Goal: Task Accomplishment & Management: Complete application form

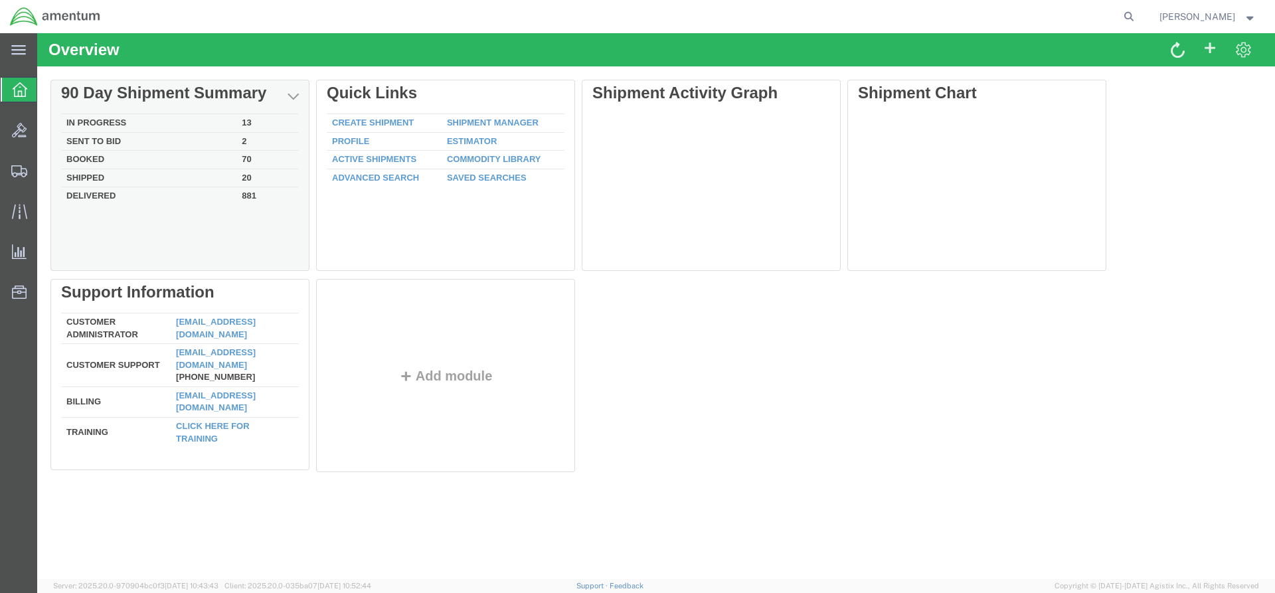
click at [100, 193] on td "Delivered" at bounding box center [148, 194] width 175 height 15
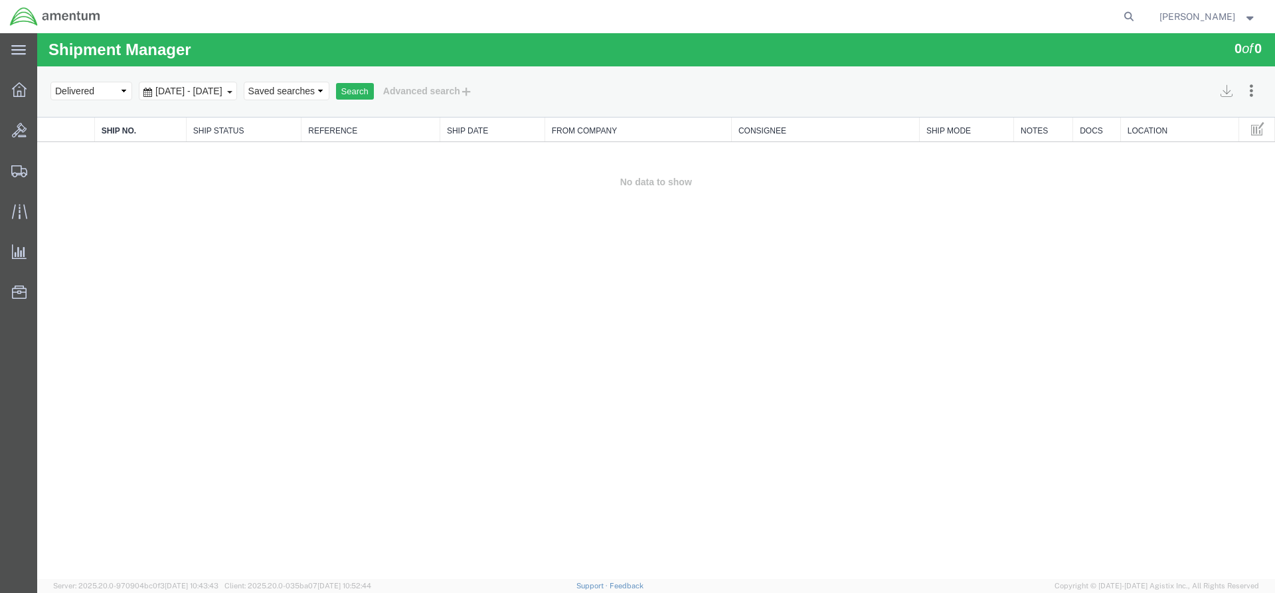
click at [232, 91] on b at bounding box center [229, 92] width 5 height 3
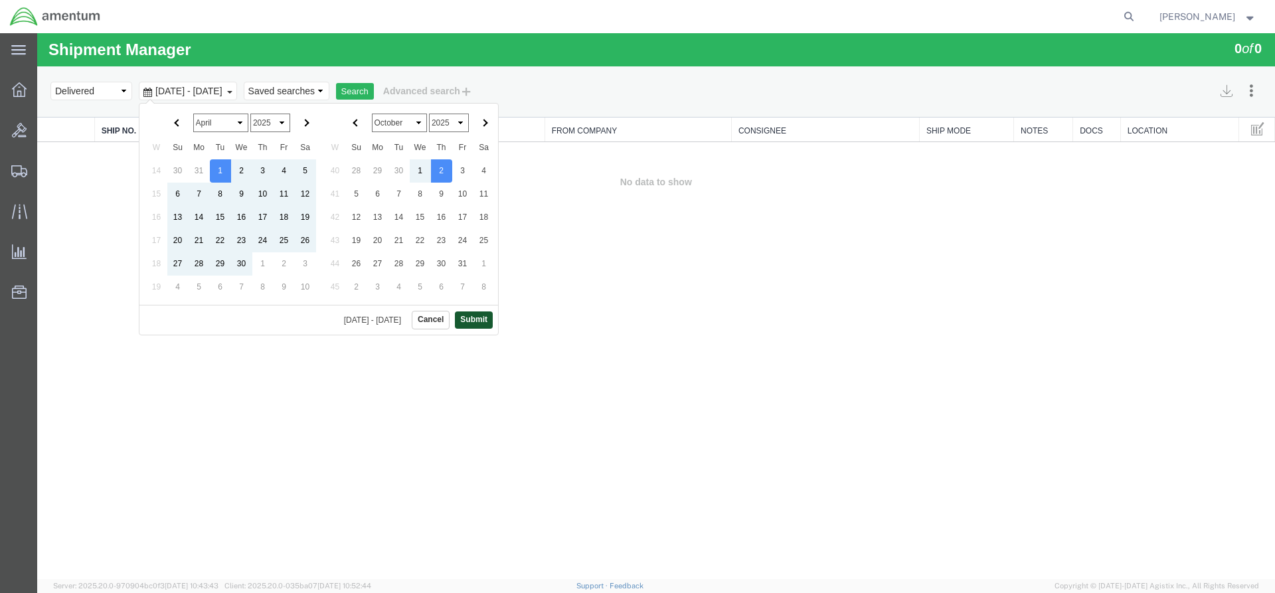
click at [475, 317] on button "Submit" at bounding box center [474, 319] width 38 height 17
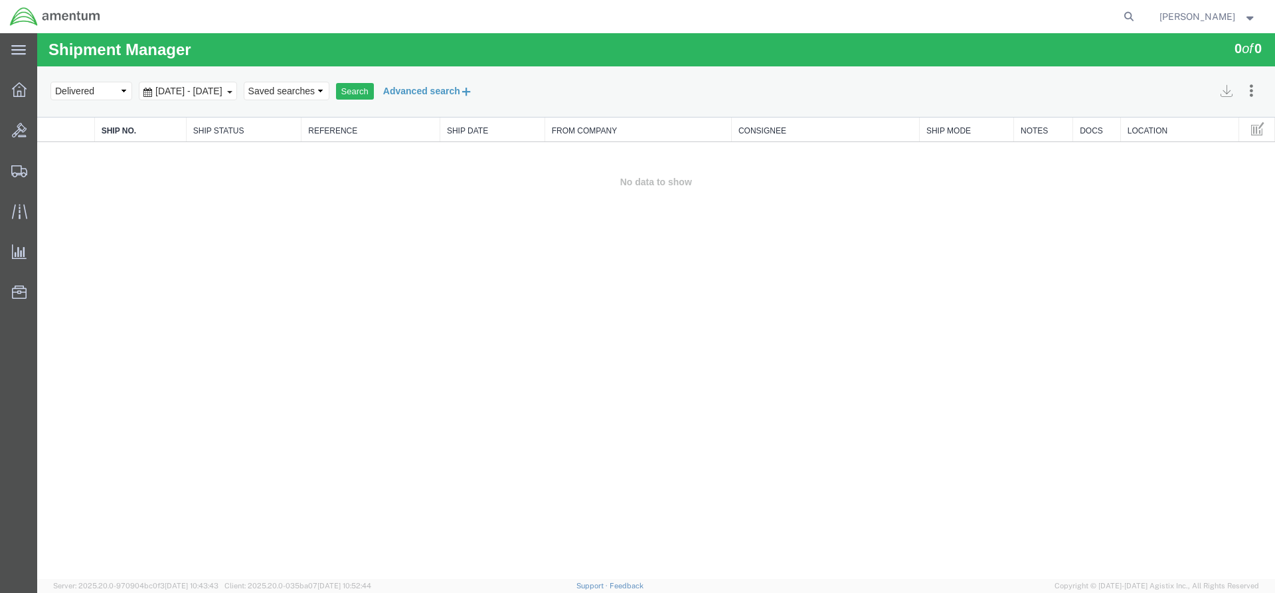
click at [469, 90] on button "Advanced search" at bounding box center [428, 91] width 108 height 23
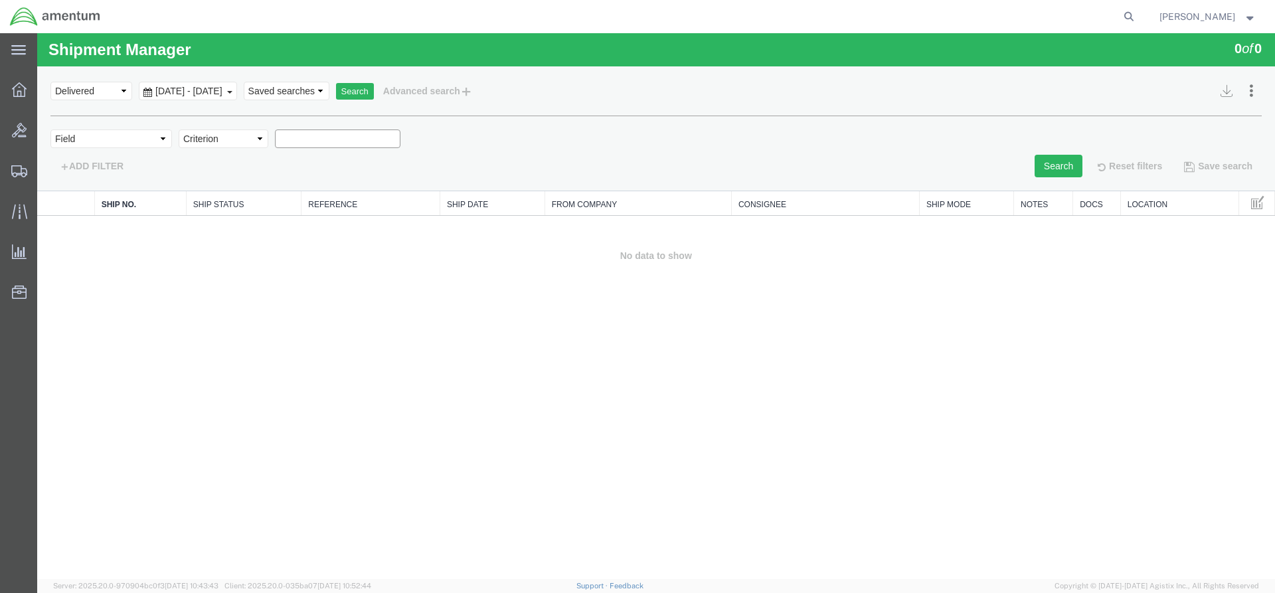
click at [323, 145] on input "text" at bounding box center [338, 138] width 126 height 19
type input "power dyne"
click at [1067, 155] on button "Search" at bounding box center [1059, 166] width 48 height 23
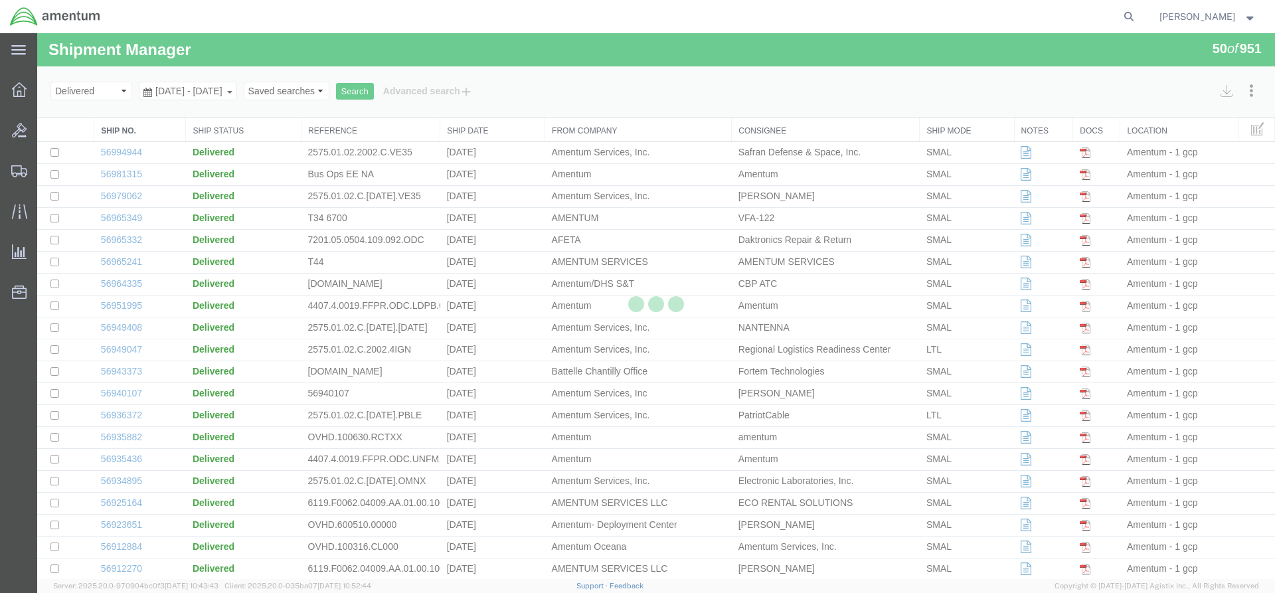
scroll to position [672, 0]
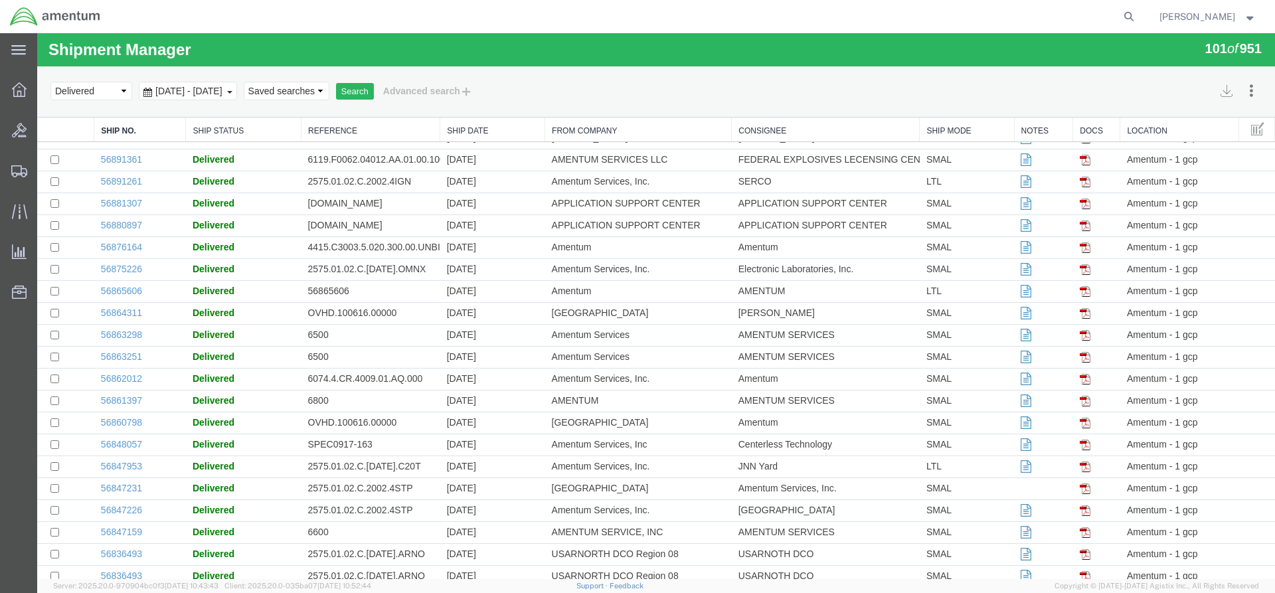
click at [488, 139] on th "Ship Date" at bounding box center [492, 130] width 105 height 25
click at [481, 129] on link "Ship Date" at bounding box center [492, 131] width 91 height 11
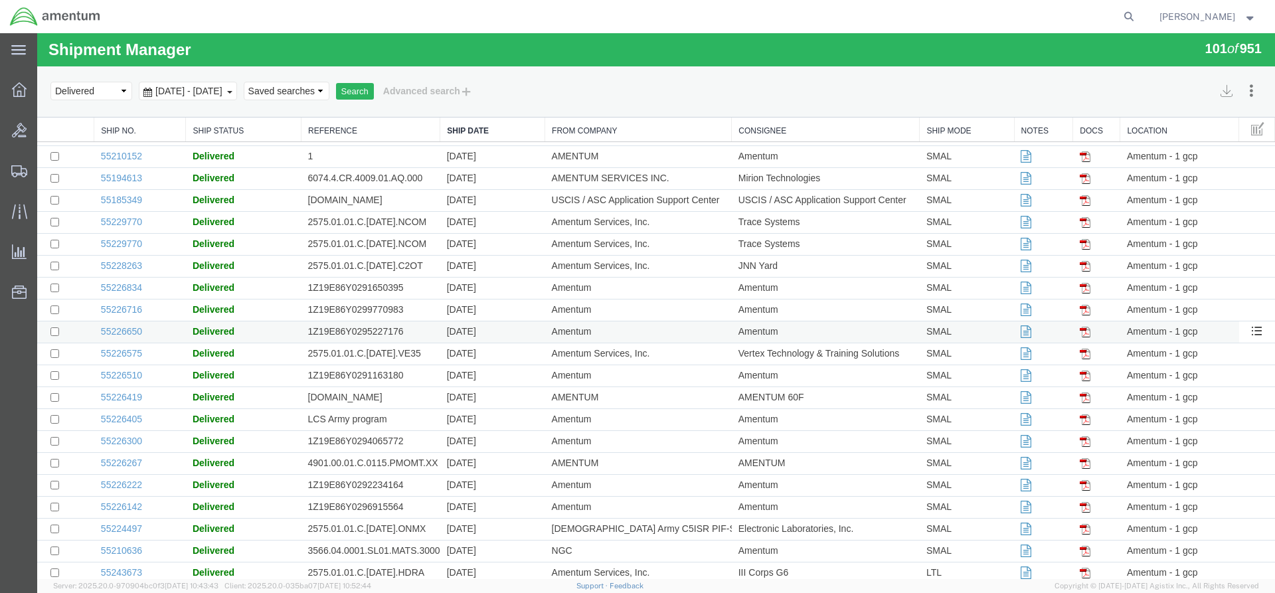
scroll to position [1203, 0]
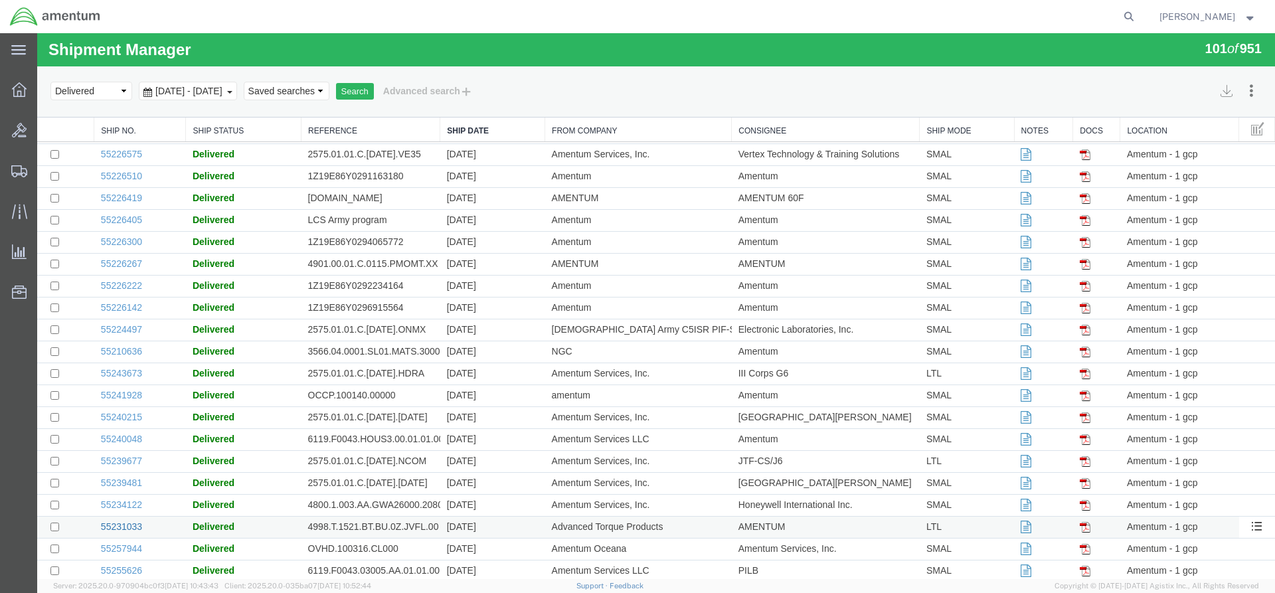
click at [136, 526] on link "55231033" at bounding box center [121, 526] width 41 height 11
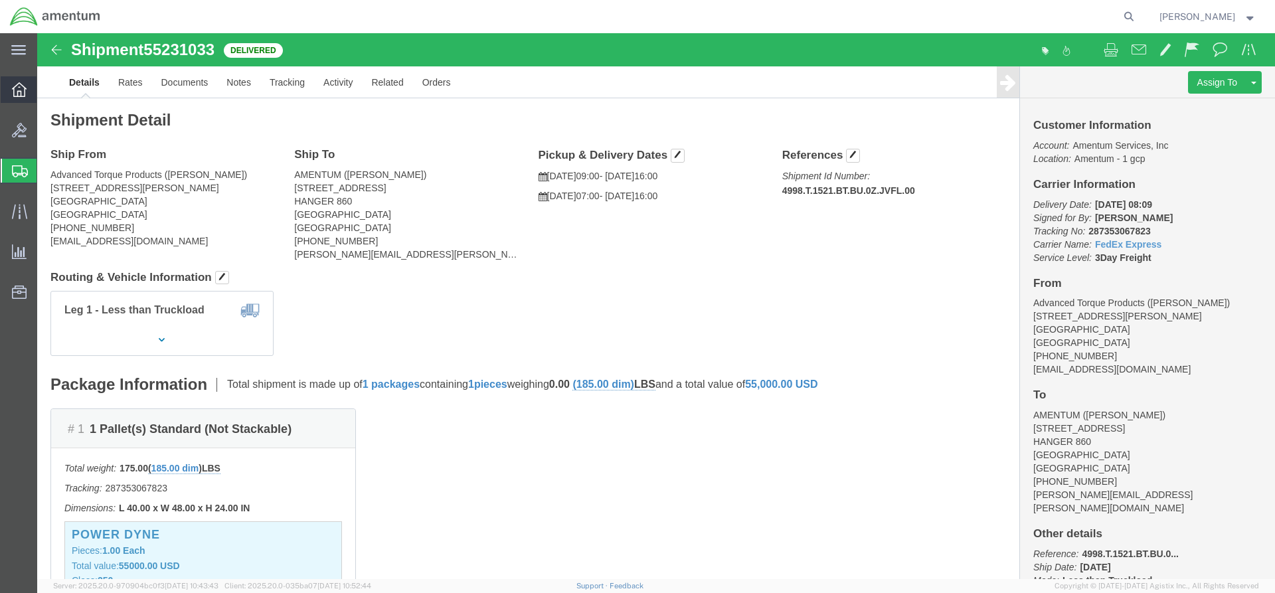
click at [24, 88] on icon at bounding box center [19, 89] width 15 height 15
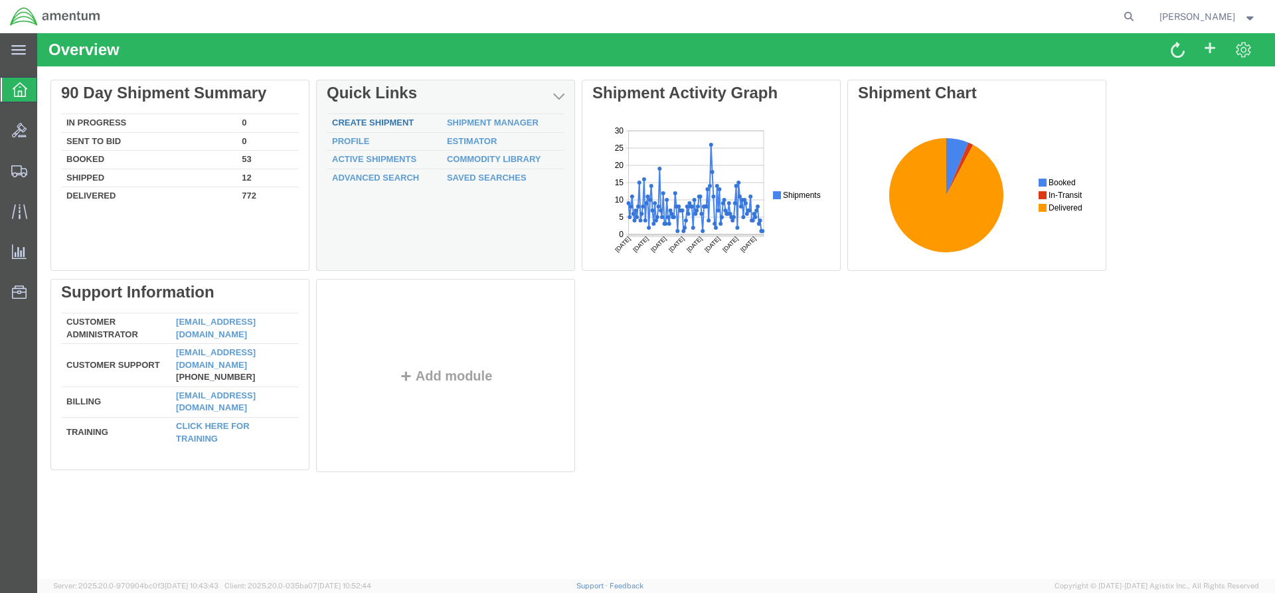
click at [345, 123] on link "Create Shipment" at bounding box center [373, 123] width 82 height 10
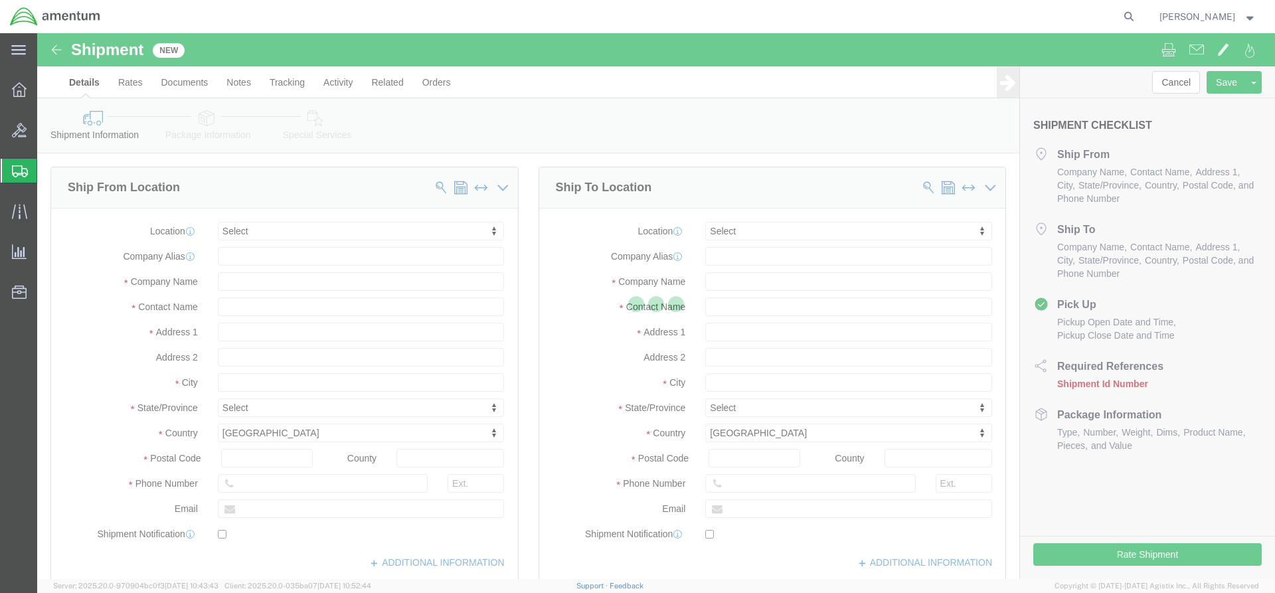
select select
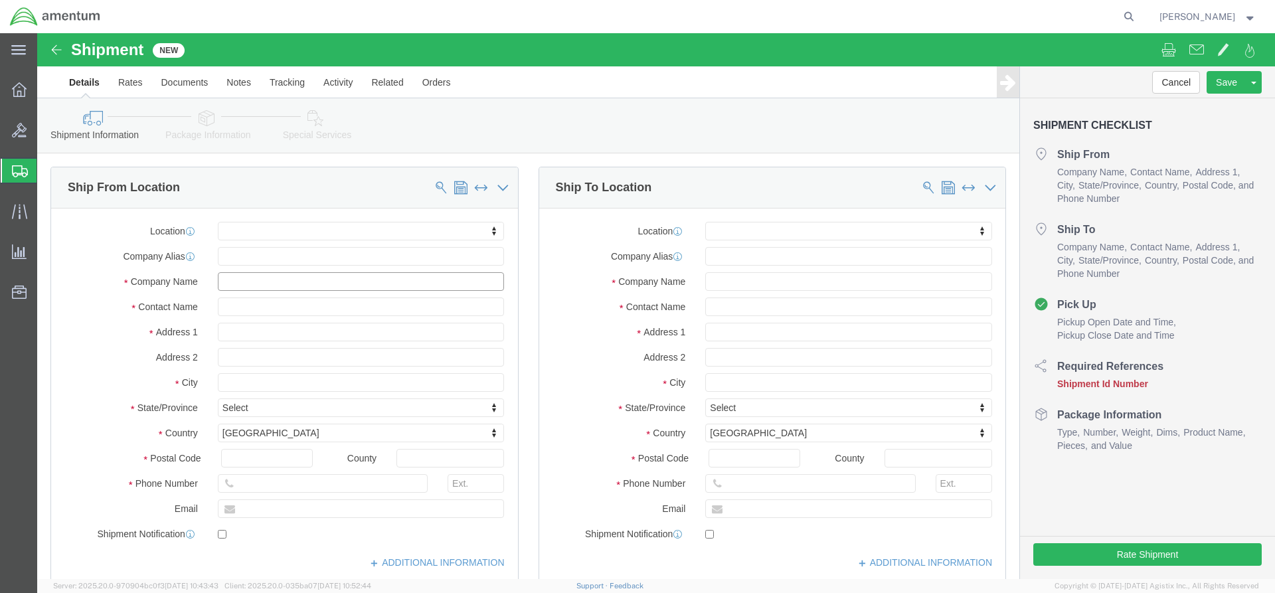
click input "text"
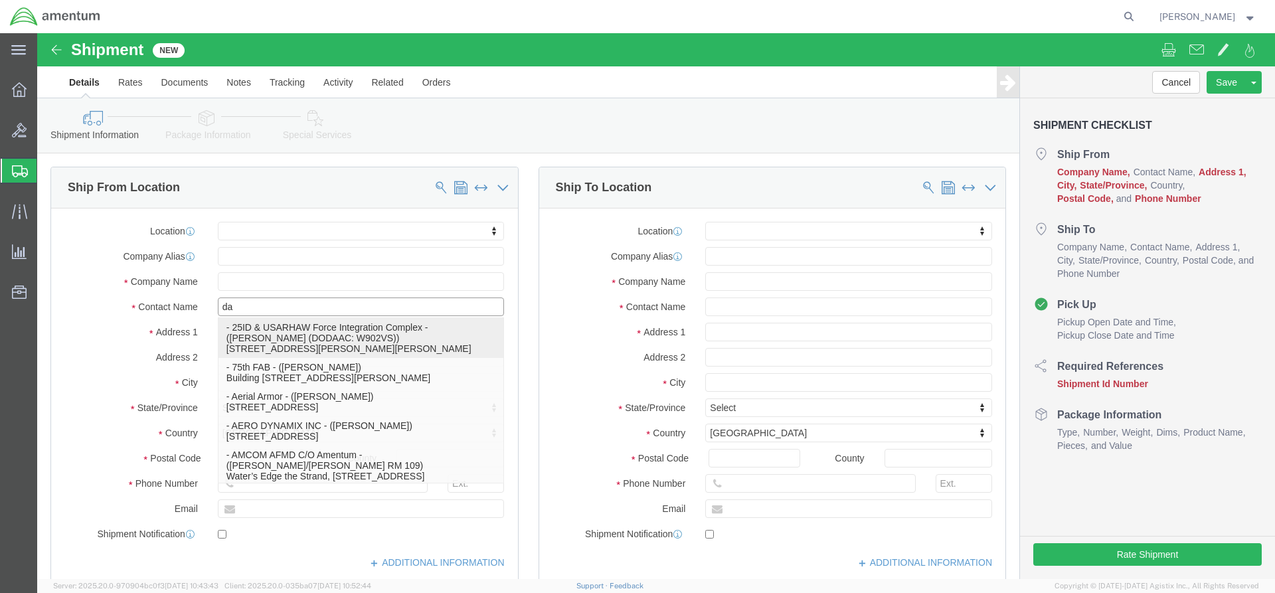
type input "dan"
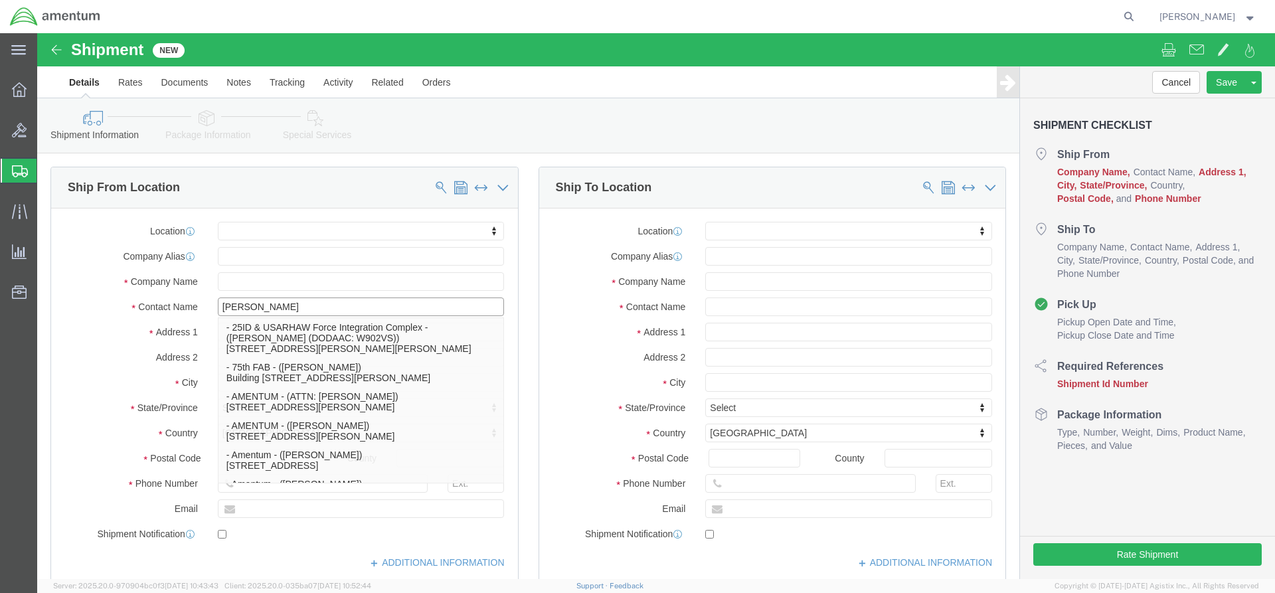
click p "- AMENTUM - ([PERSON_NAME]) [STREET_ADDRESS]"
select select
type input "AMENTUM"
type input "[PERSON_NAME]"
type input "[STREET_ADDRESS]"
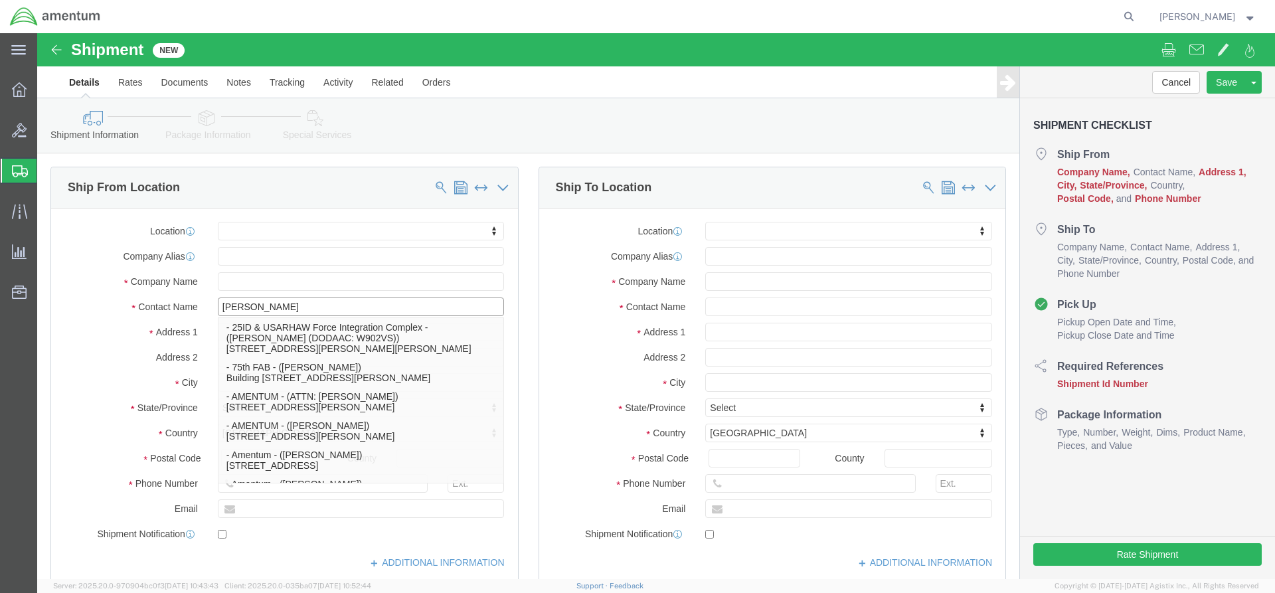
type input "HANGER 860"
type input "[GEOGRAPHIC_DATA]"
type input "32221"
type input "[PHONE_NUMBER]"
select select "FL"
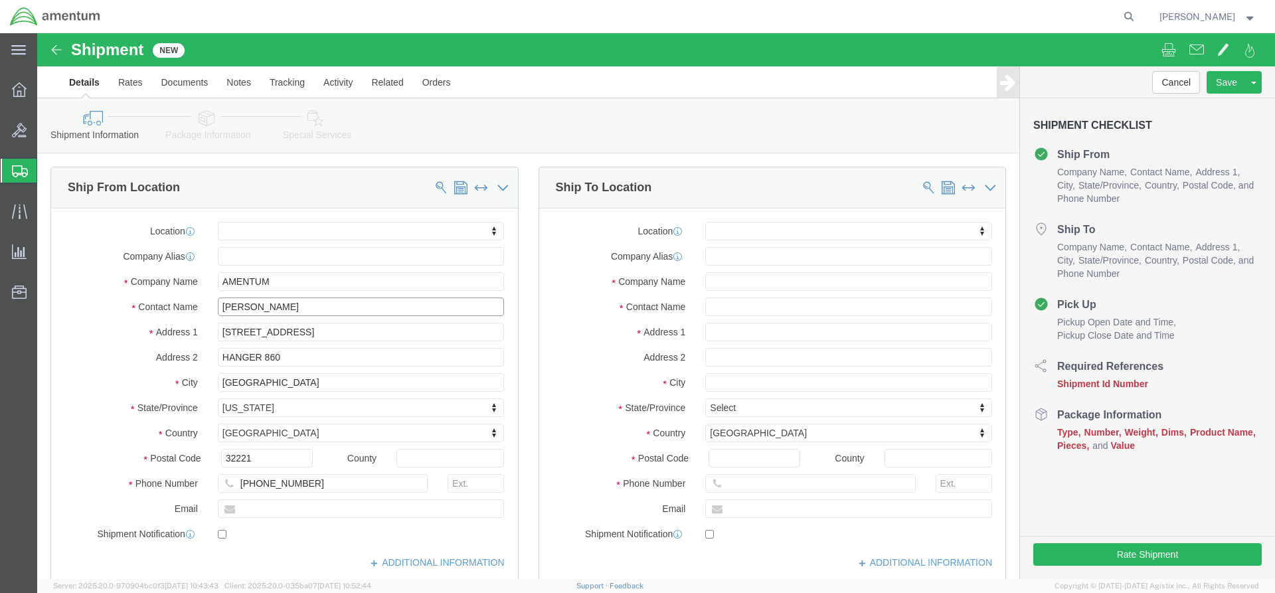
type input "[PERSON_NAME]"
click input "text"
type input "[PERSON_NAME]"
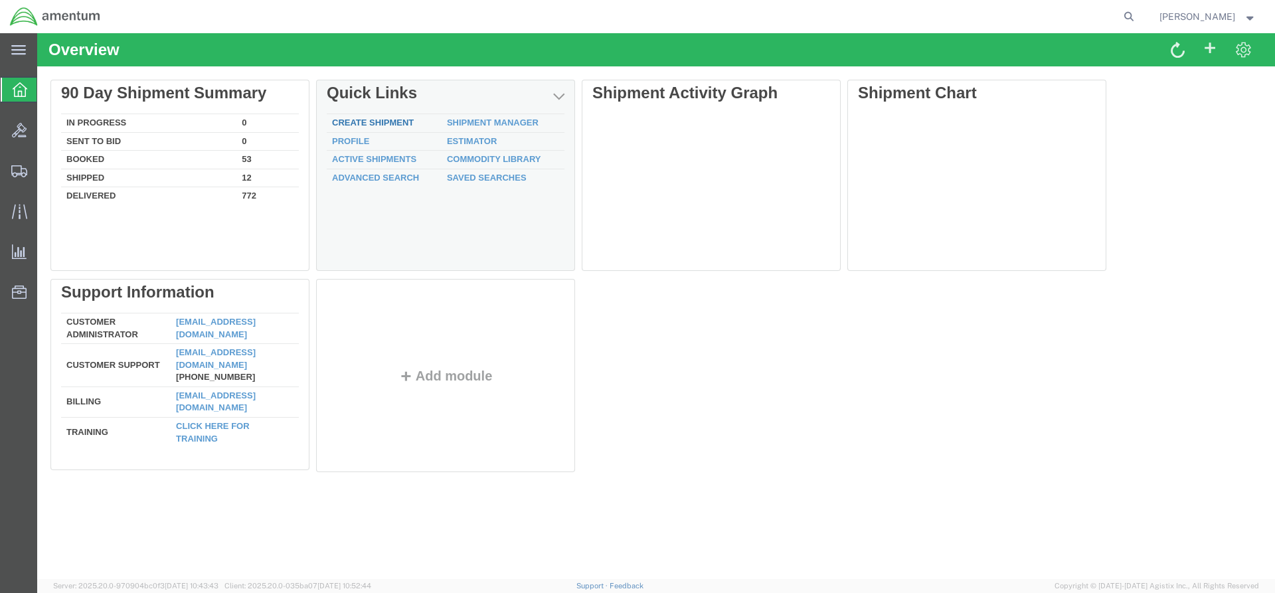
click at [345, 118] on link "Create Shipment" at bounding box center [373, 123] width 82 height 10
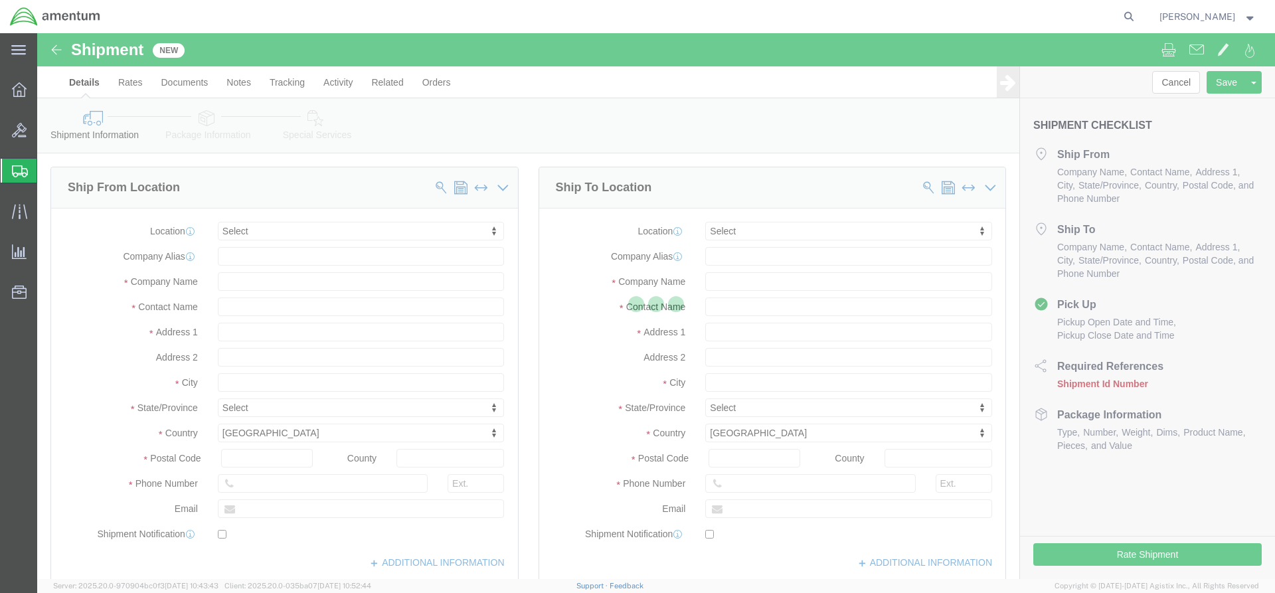
select select
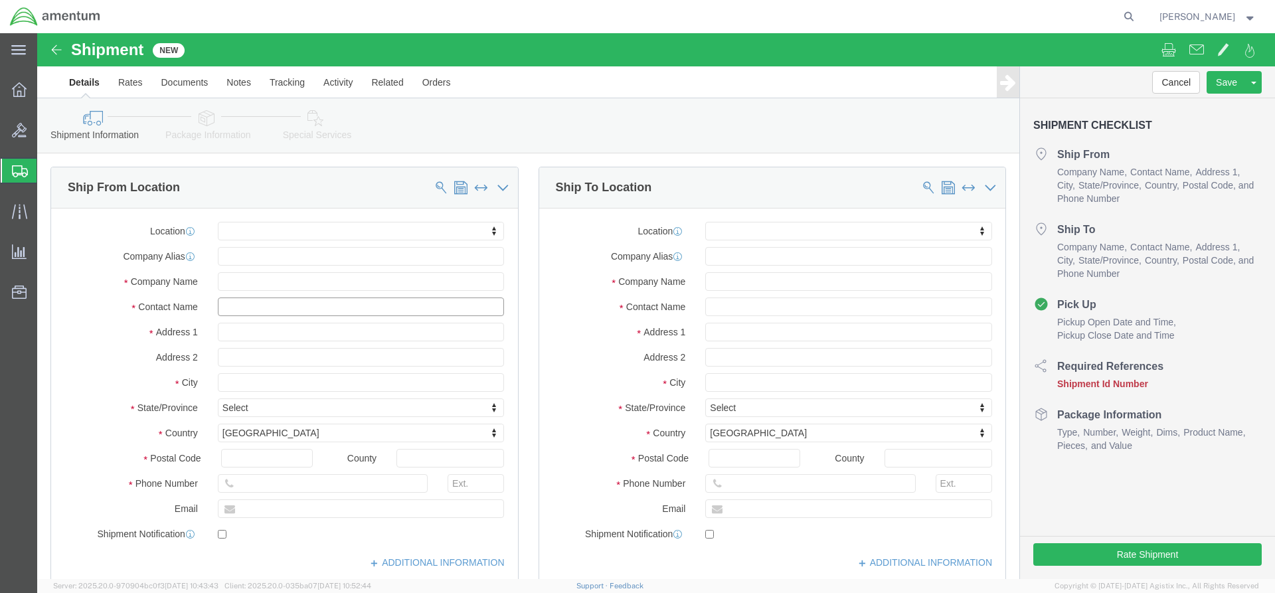
click input "text"
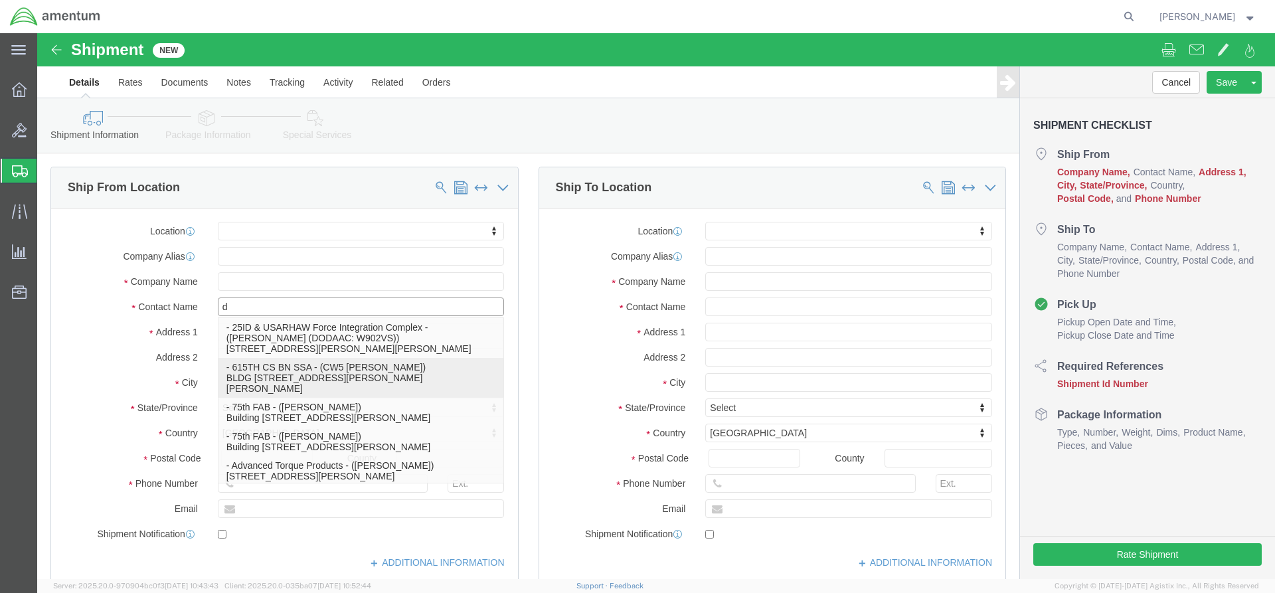
type input "da"
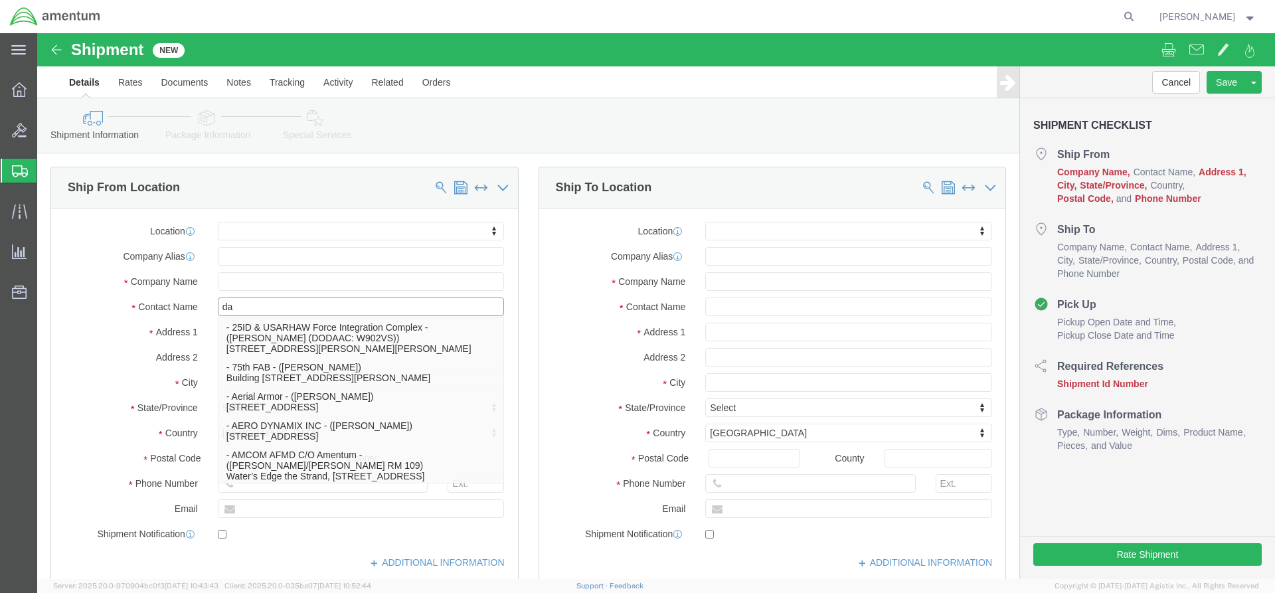
click p "- AMENTUM - ([PERSON_NAME]) [STREET_ADDRESS]"
select select
type input "AMENTUM"
type input "[PERSON_NAME]"
type input "[STREET_ADDRESS]"
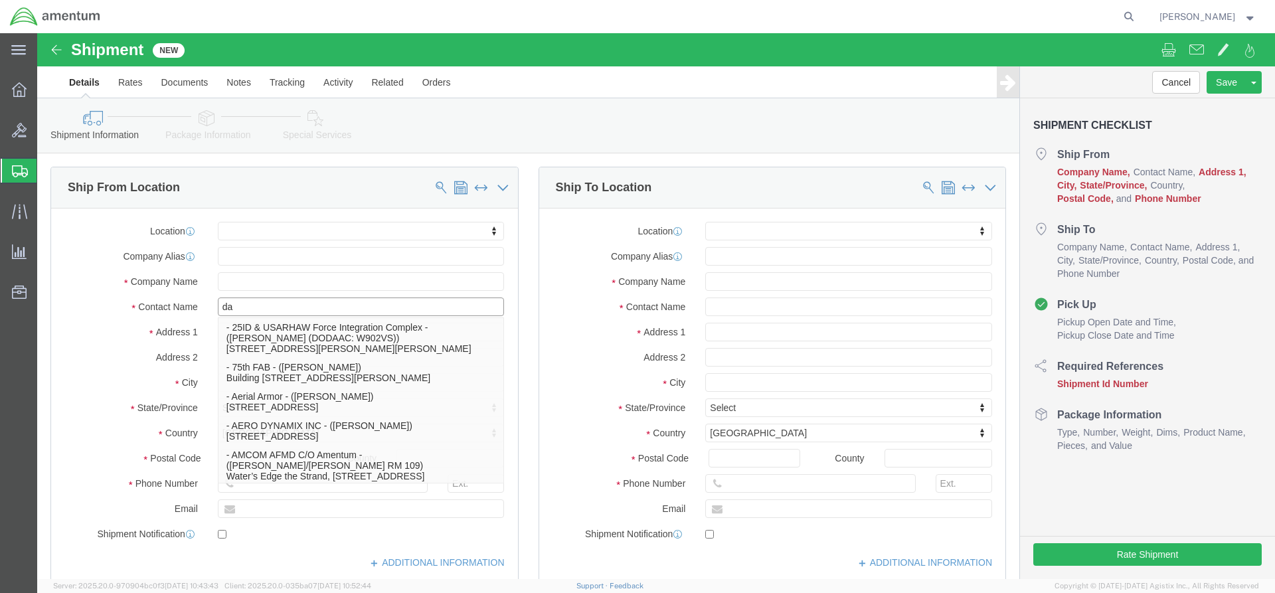
type input "HANGER 860"
type input "[GEOGRAPHIC_DATA]"
type input "32221"
type input "[PHONE_NUMBER]"
select select "FL"
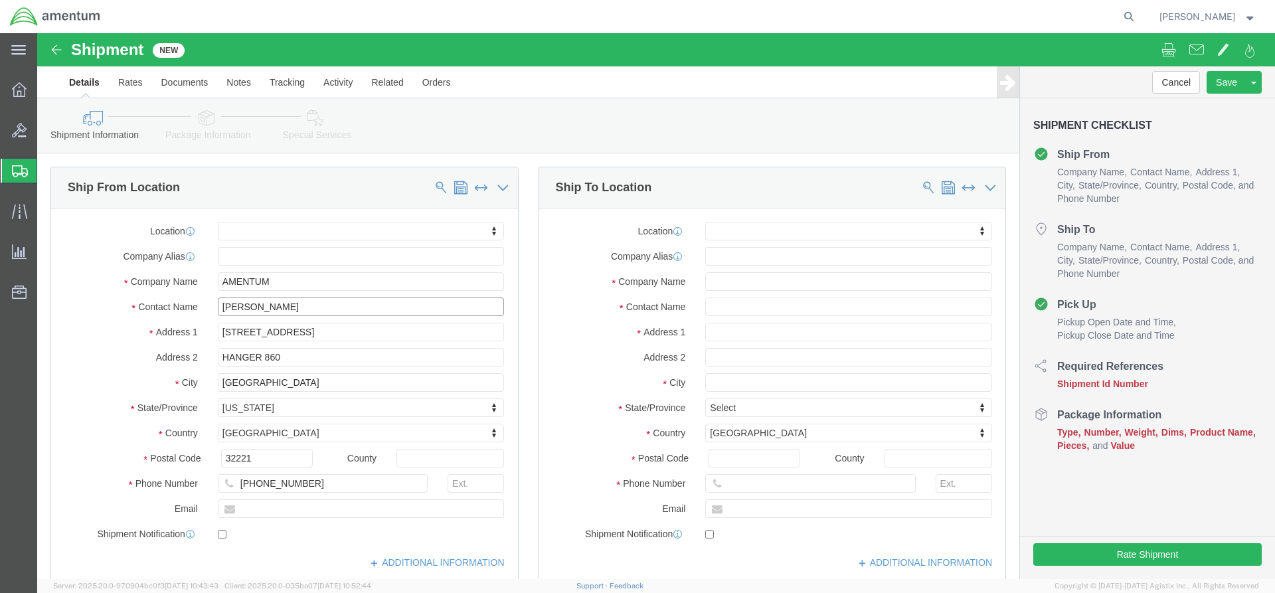
type input "[PERSON_NAME]"
click input "text"
type input "[PERSON_NAME][EMAIL_ADDRESS][PERSON_NAME][DOMAIN_NAME]"
checkbox input "true"
click input "text"
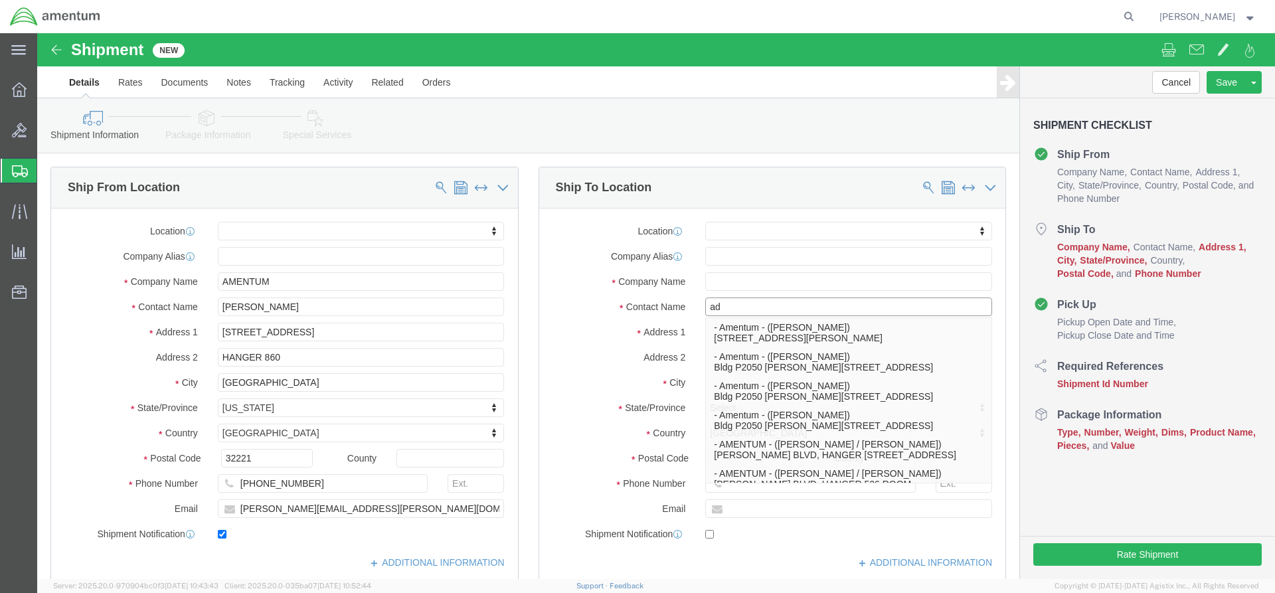
type input "a"
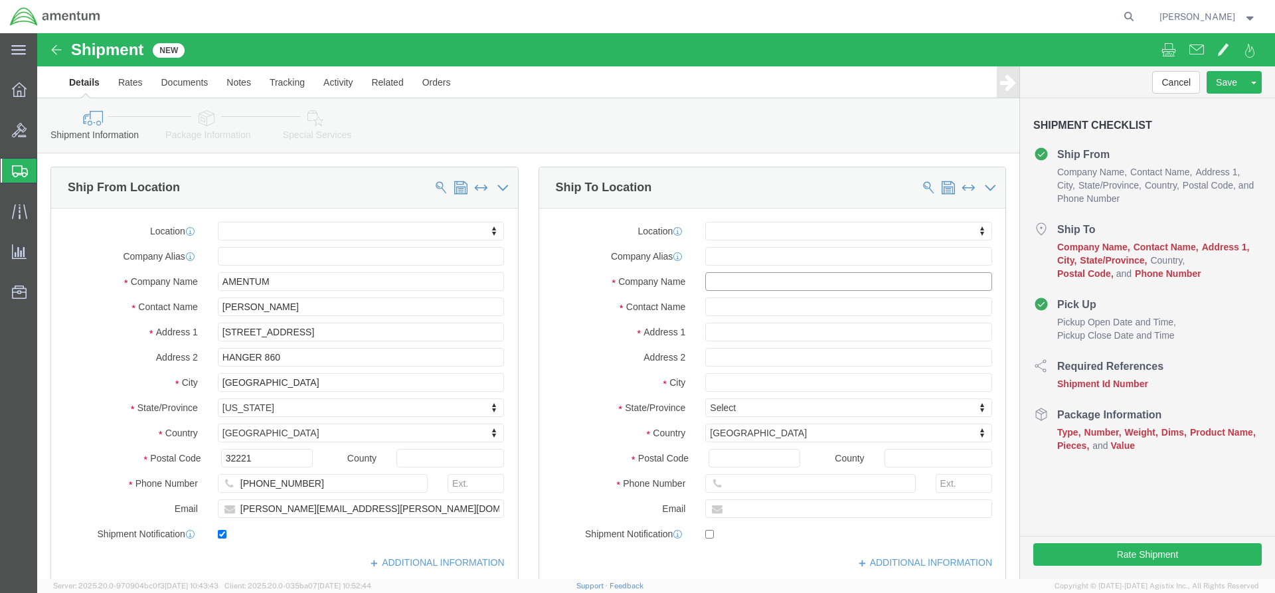
click input "text"
type input "ad"
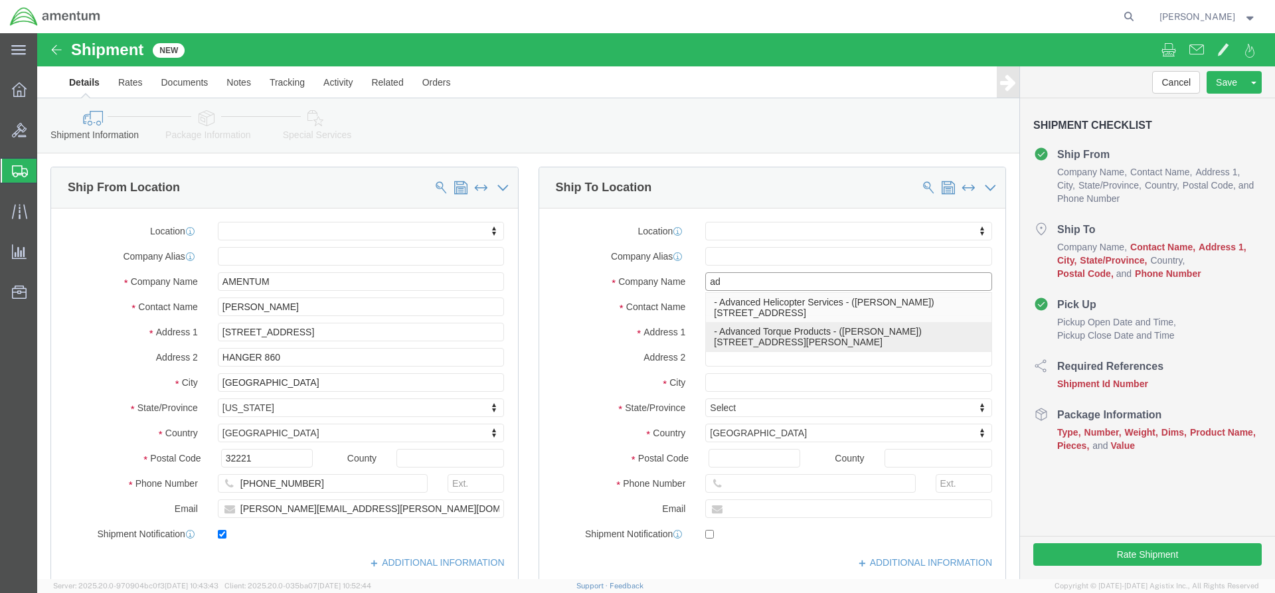
click p "- Advanced Torque Products - ([PERSON_NAME]) [STREET_ADDRESS][PERSON_NAME]"
select select
type input "Advanced Torque Products"
type input "[PERSON_NAME]"
type input "[STREET_ADDRESS][PERSON_NAME]"
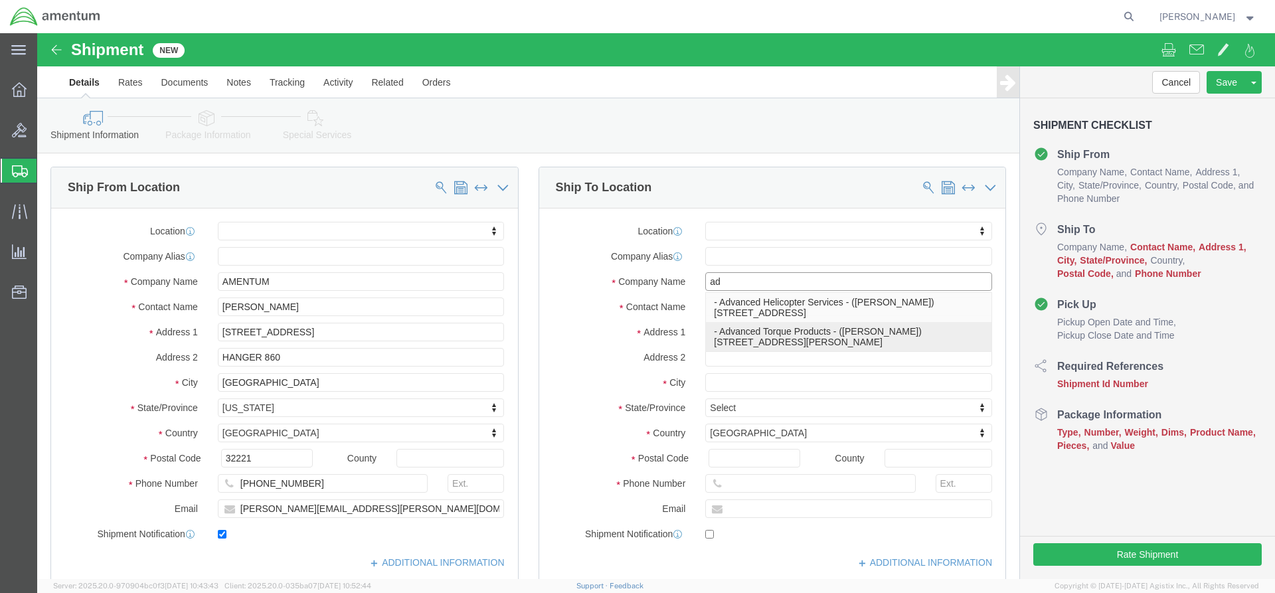
type input "[GEOGRAPHIC_DATA]"
type input "06111"
select select "CT"
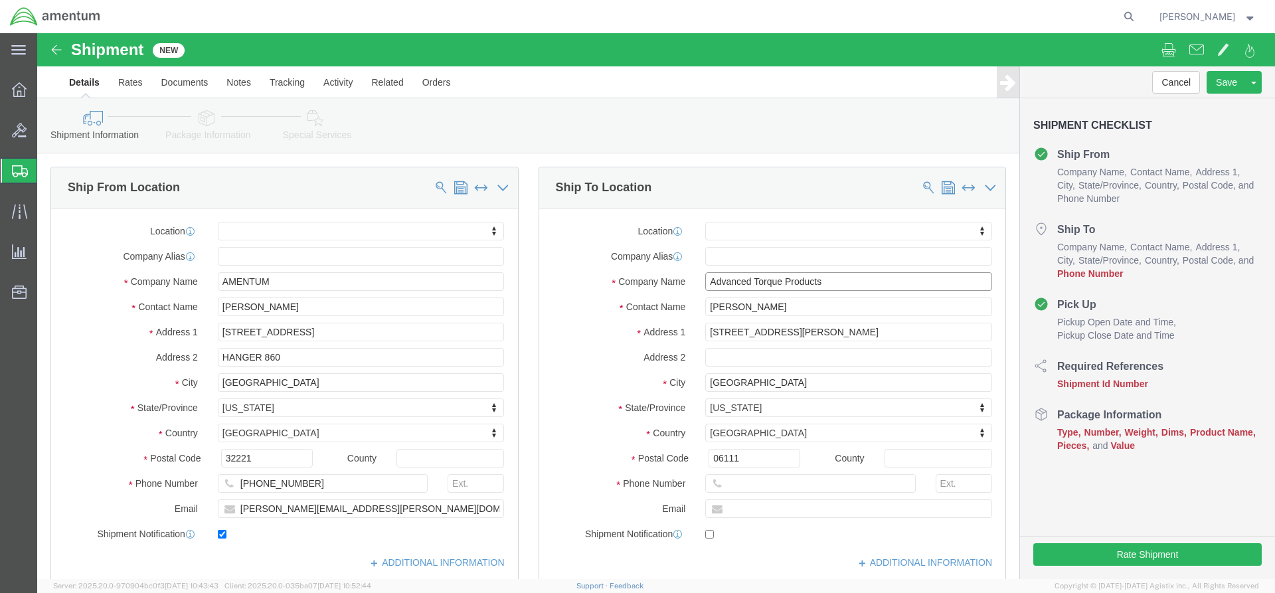
type input "Advanced Torque Products"
drag, startPoint x: 738, startPoint y: 272, endPoint x: 669, endPoint y: 279, distance: 69.4
click input "[PERSON_NAME]"
type input "Attention: [PERSON_NAME]"
click input "text"
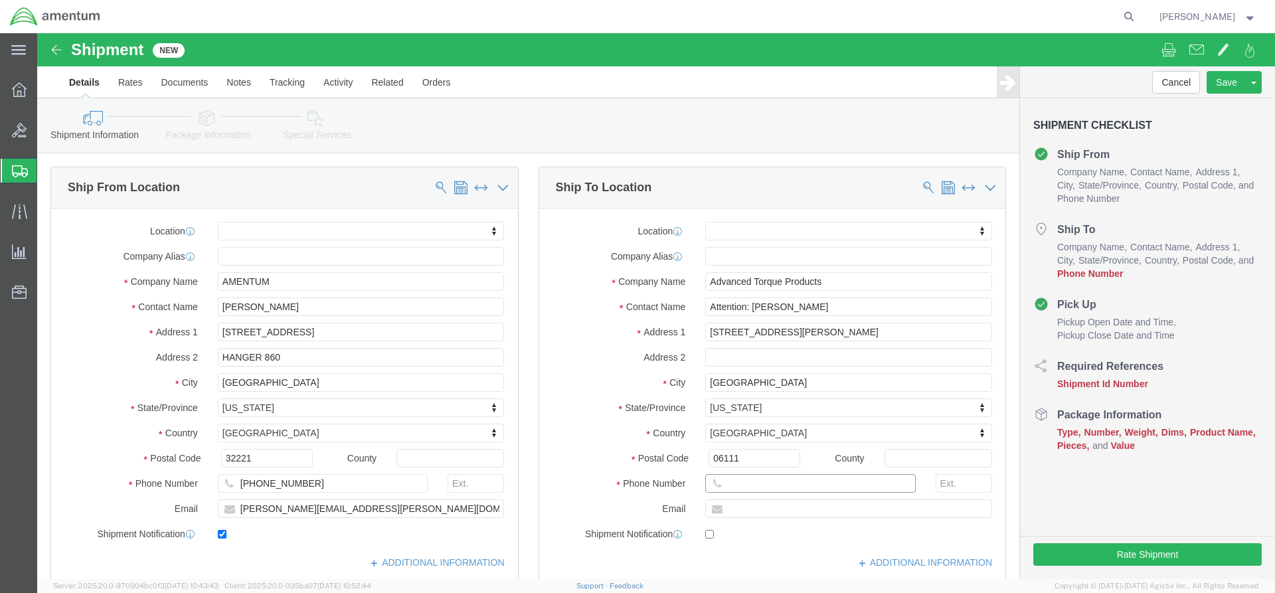
click input "text"
paste input "860.828.1523 x113"
click input "text"
click input "860.828.1523 x113"
click input "860-828.1523 x113"
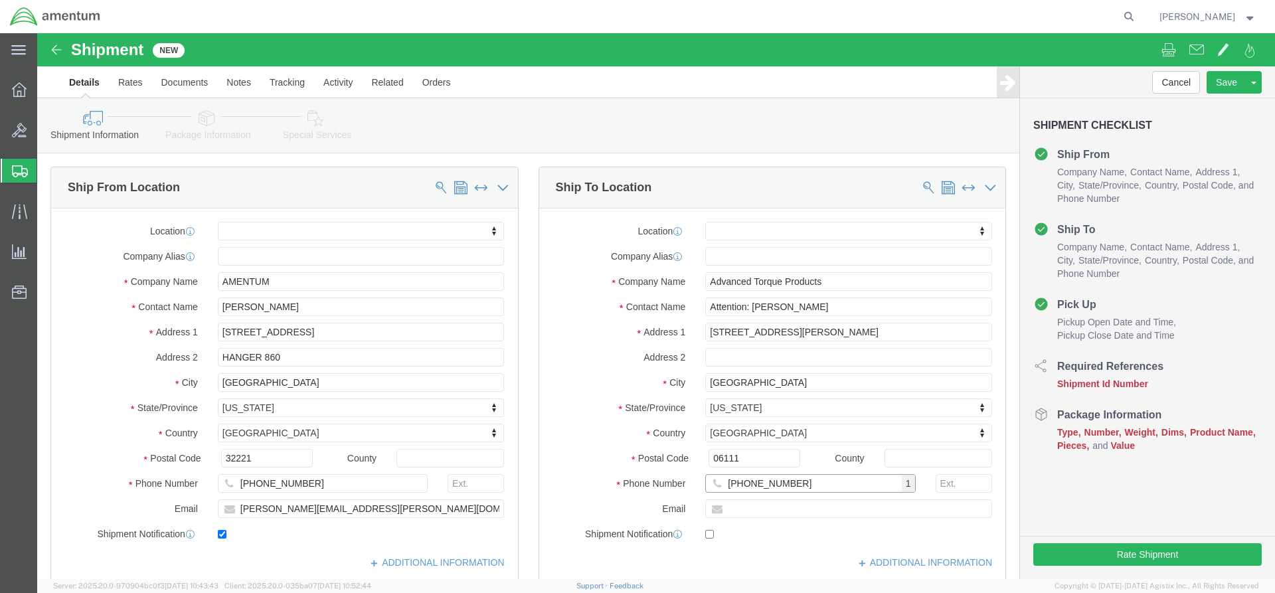
type input "[PHONE_NUMBER]"
click input "text"
click div "[DATE] 1:00 PM"
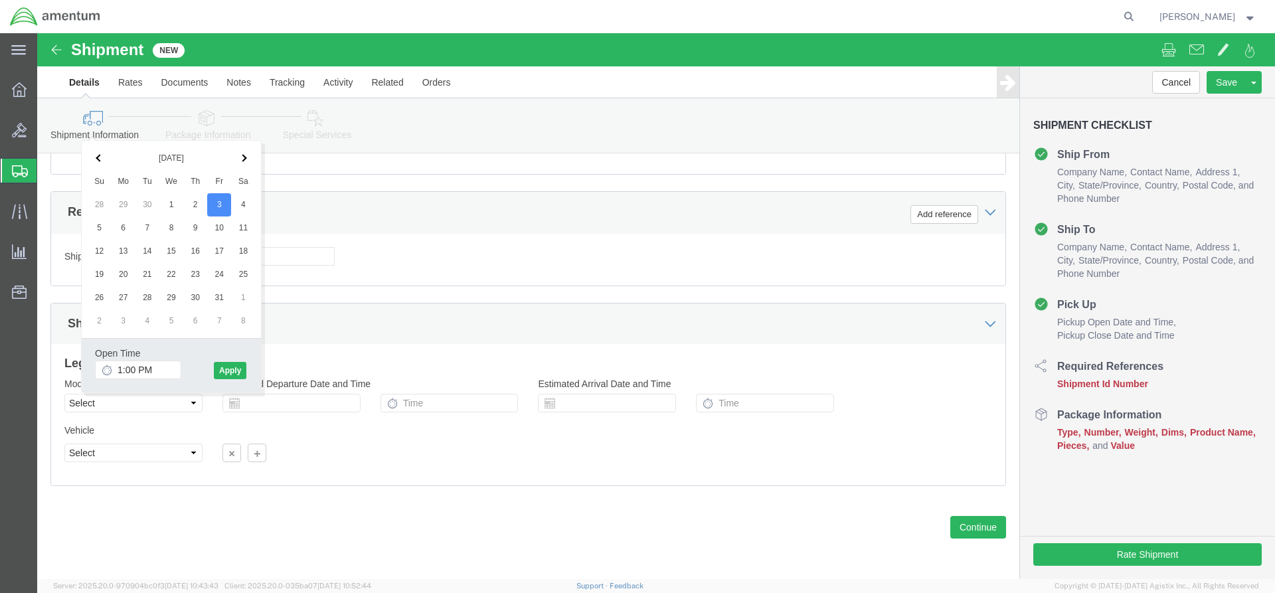
click div "[DATE] 1:00 PM"
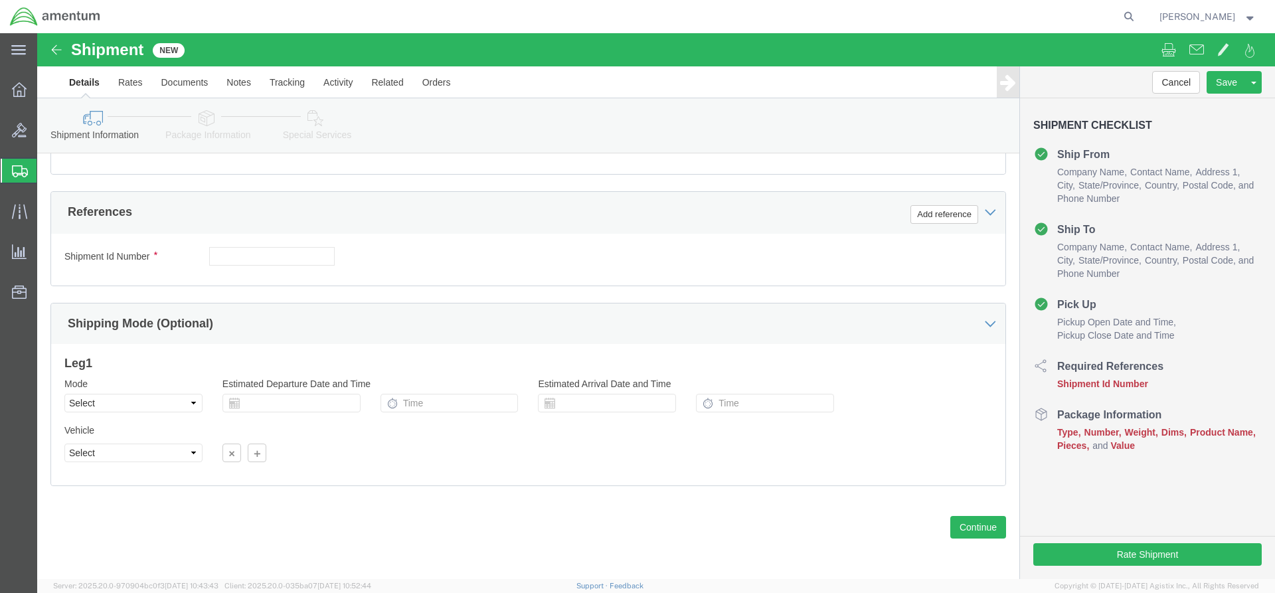
click div "[DATE] 1:00 PM"
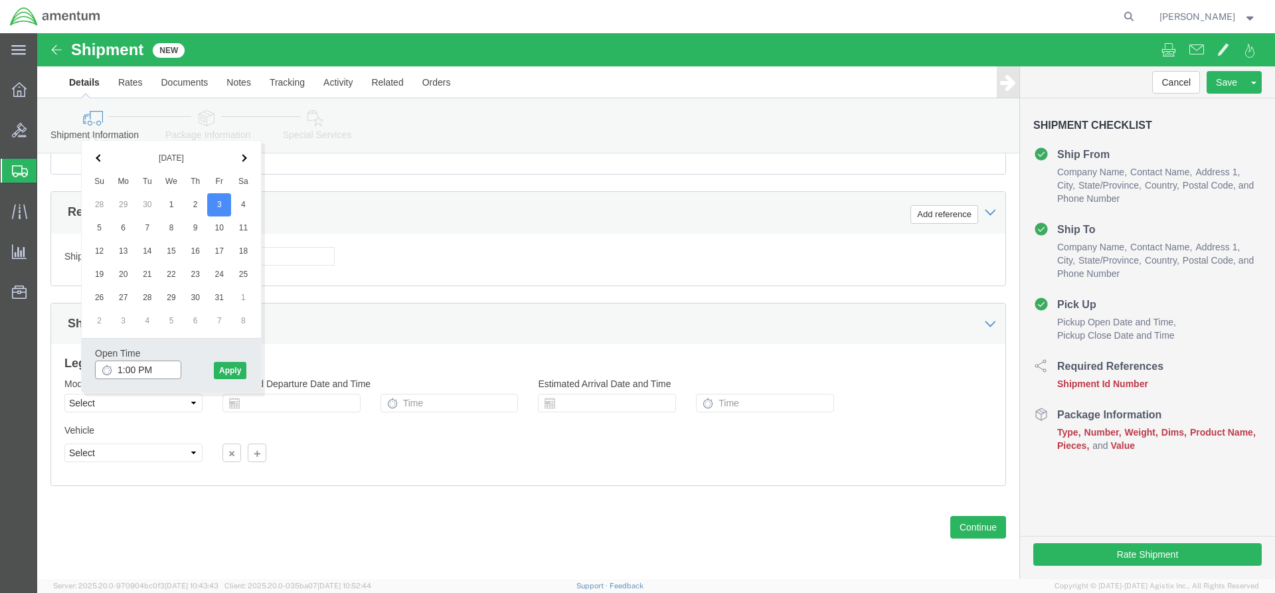
drag, startPoint x: 125, startPoint y: 332, endPoint x: 57, endPoint y: 333, distance: 67.7
click div "Open Time 1:00 PM [DATE] 1:00 PM - [DATE] 1:00 PM Cancel Apply"
type input "7:00 am"
click button "Apply"
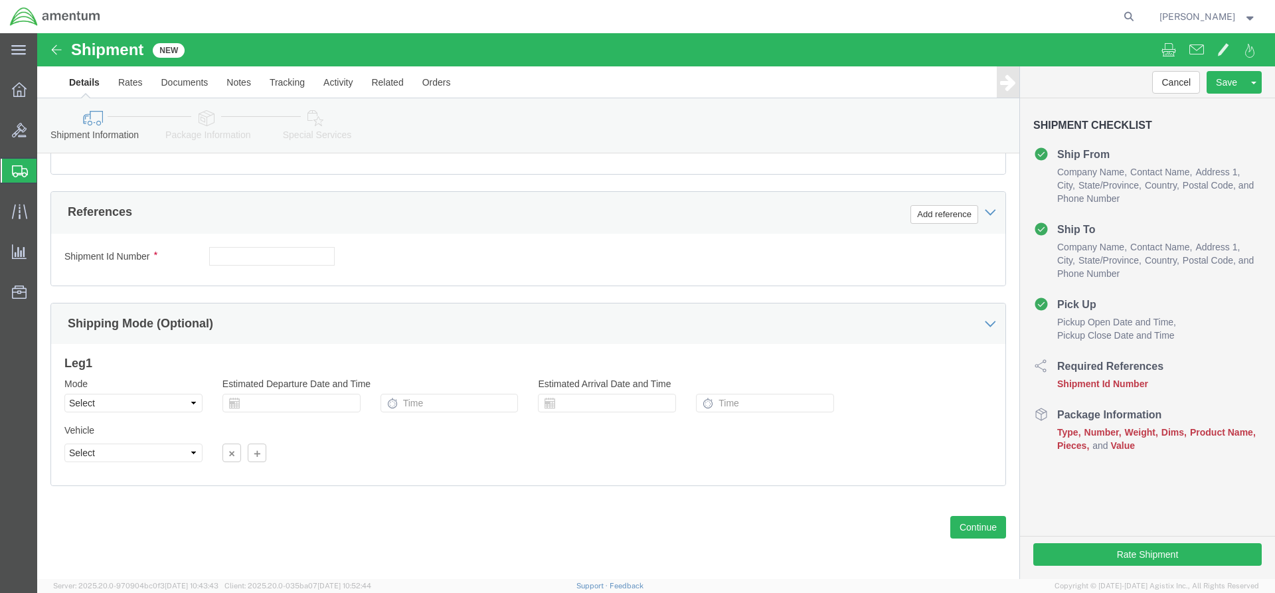
click div "[DATE] 2:00 PM"
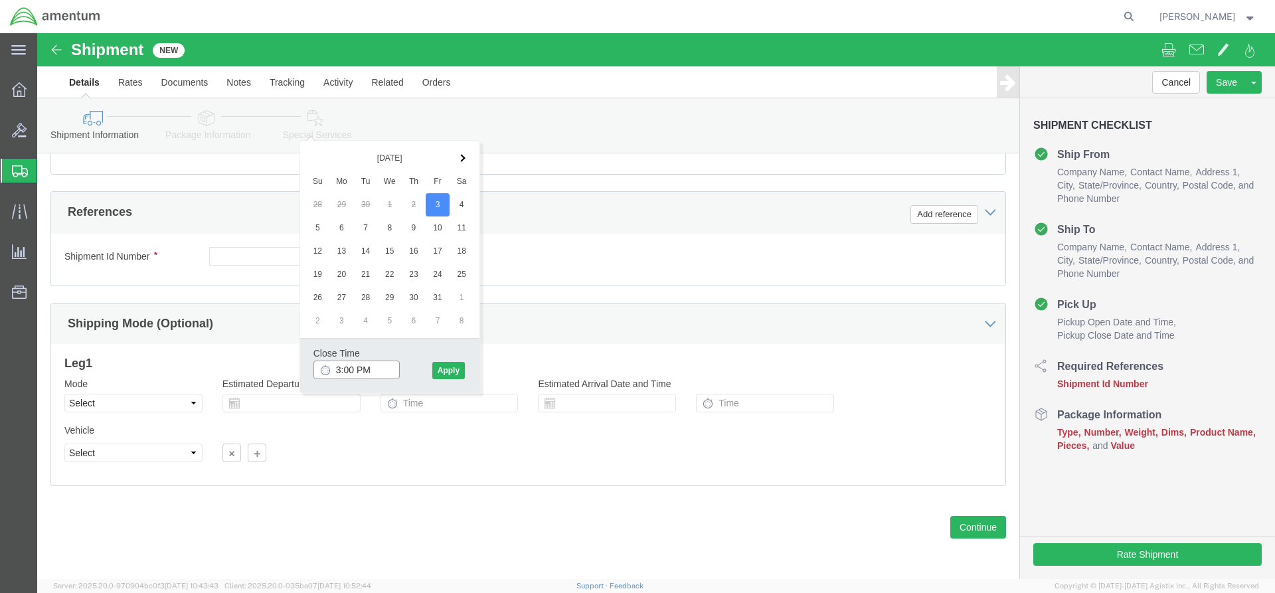
scroll to position [462, 0]
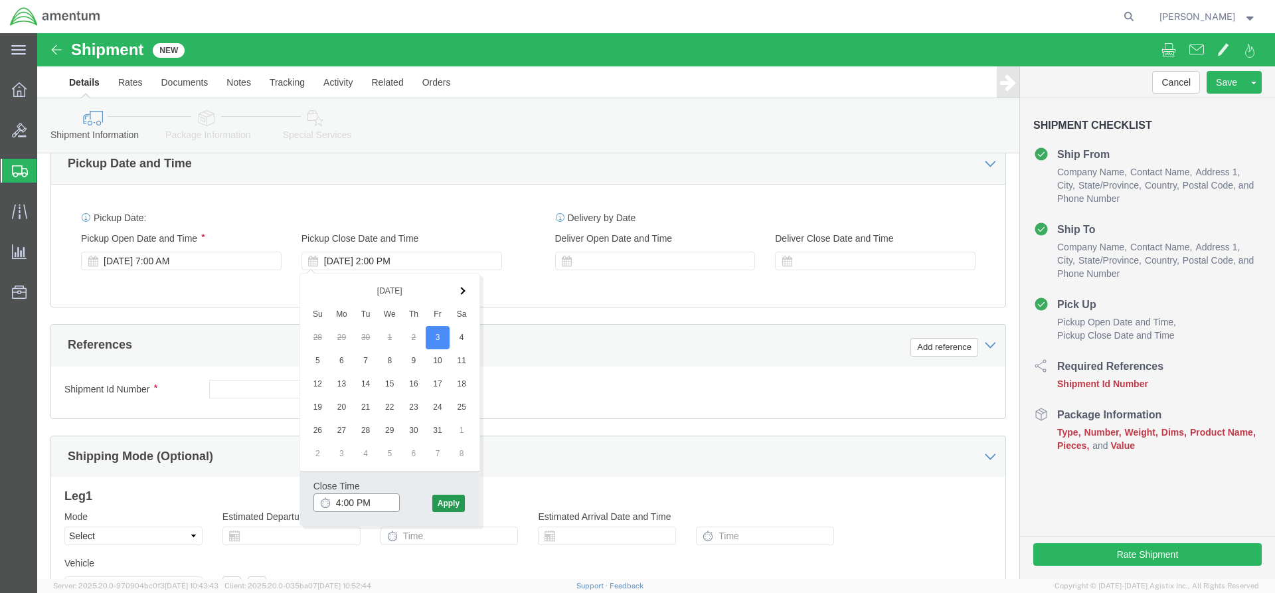
type input "4:00 PM"
click button "Apply"
click div
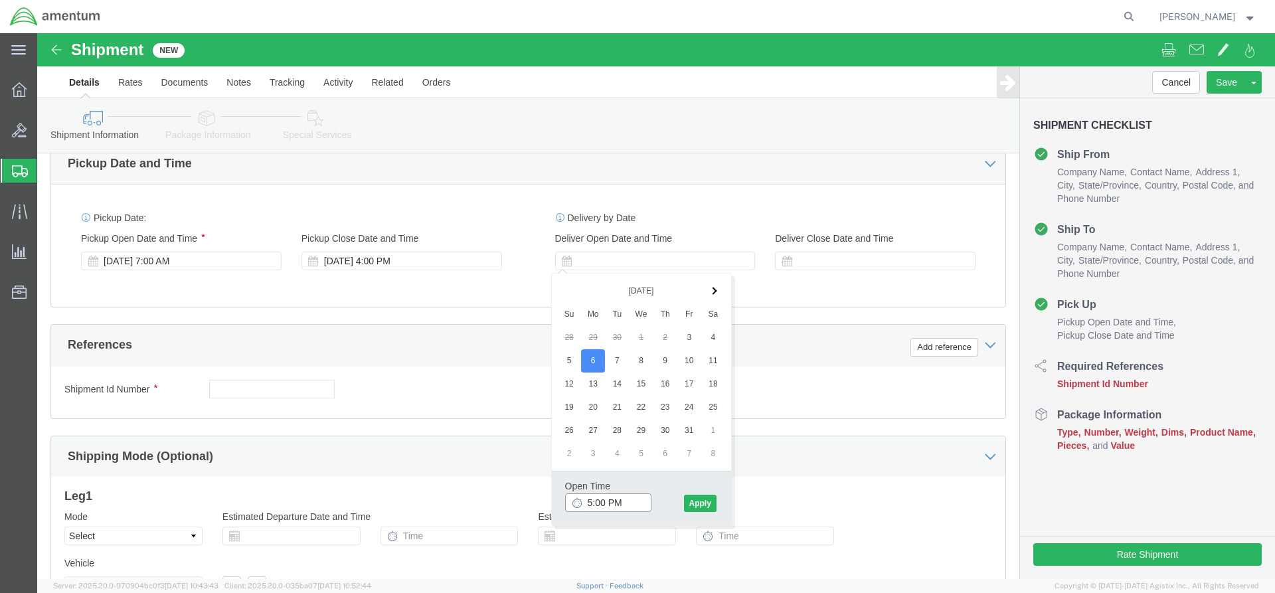
click input "5:00 PM"
drag, startPoint x: 572, startPoint y: 468, endPoint x: 586, endPoint y: 466, distance: 14.0
click input "7:00 PM"
type input "7:am"
click button "Apply"
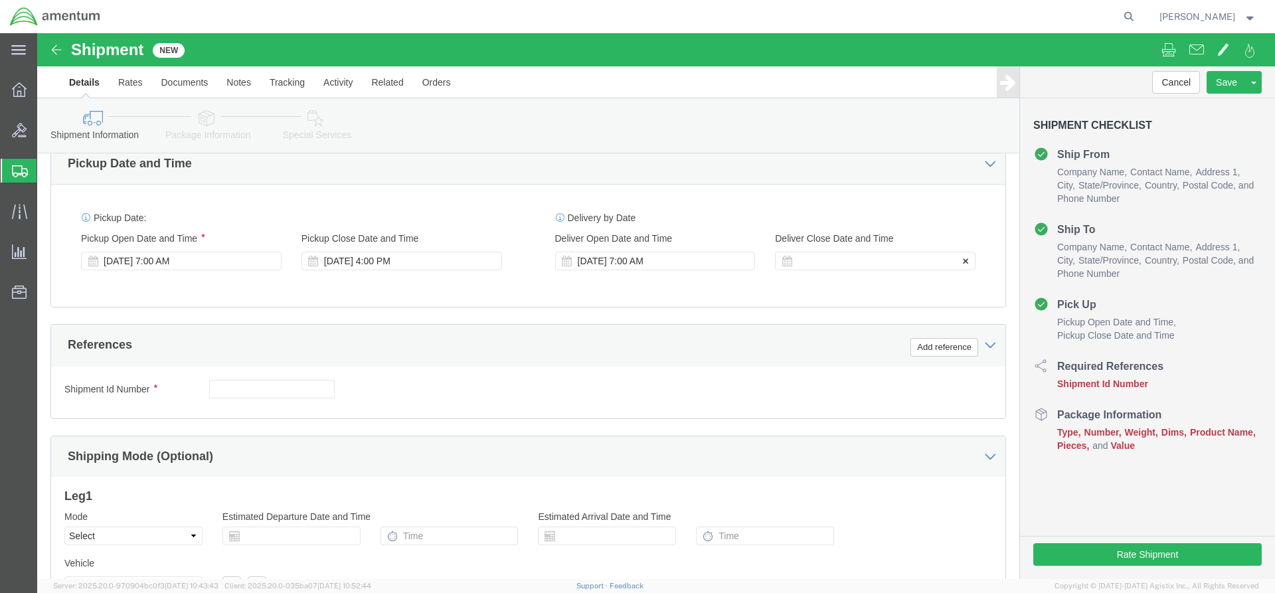
click div
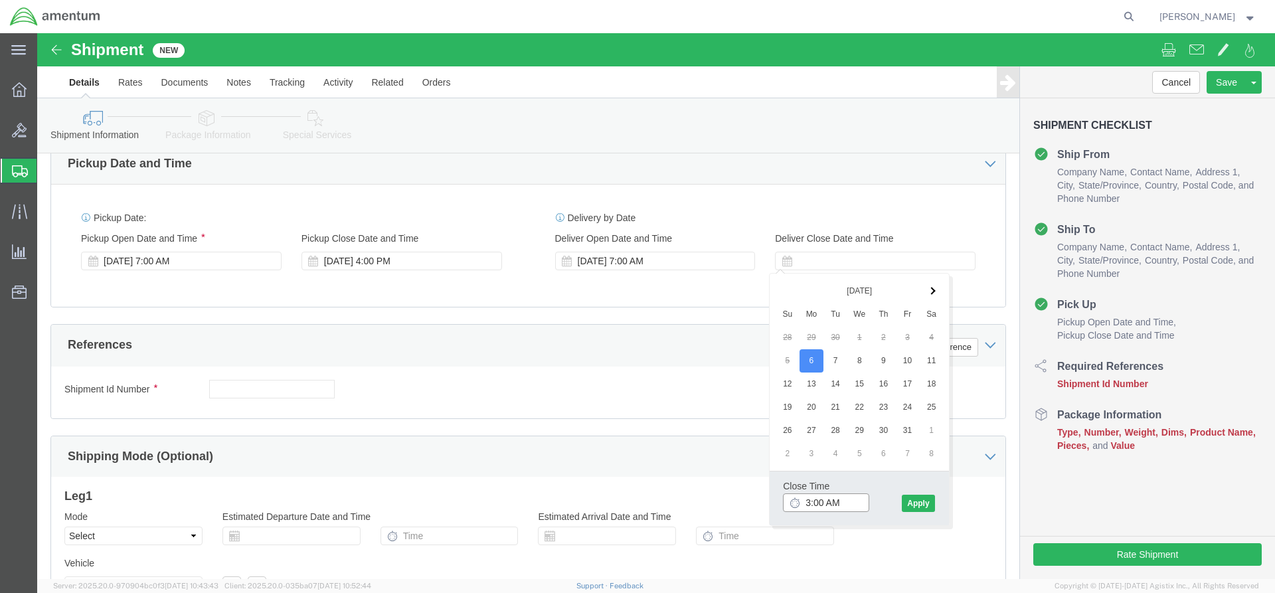
drag, startPoint x: 790, startPoint y: 466, endPoint x: 813, endPoint y: 470, distance: 22.8
click input "3:00 AM"
type input "3:pm"
click button "Apply"
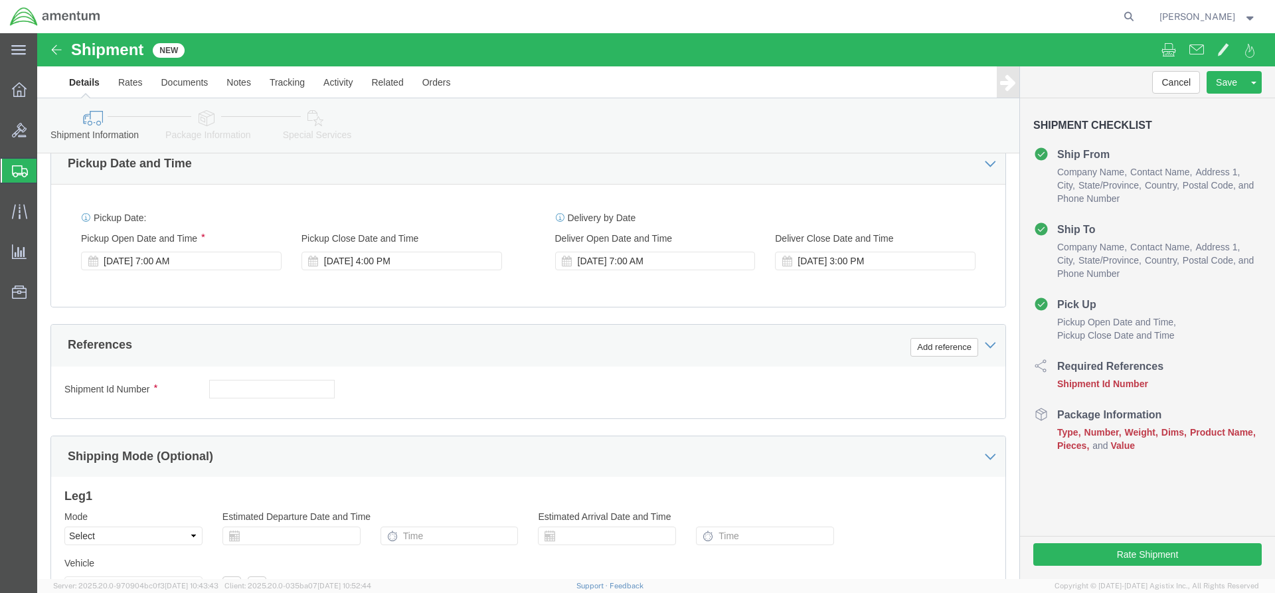
click button "Continue"
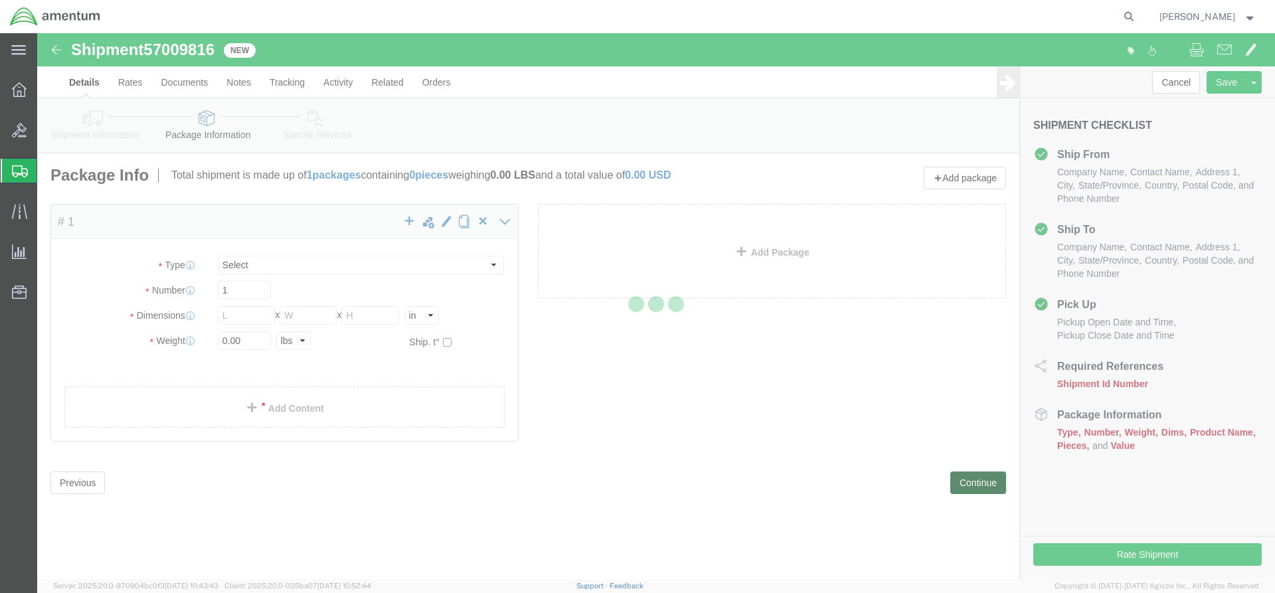
select select "CBOX"
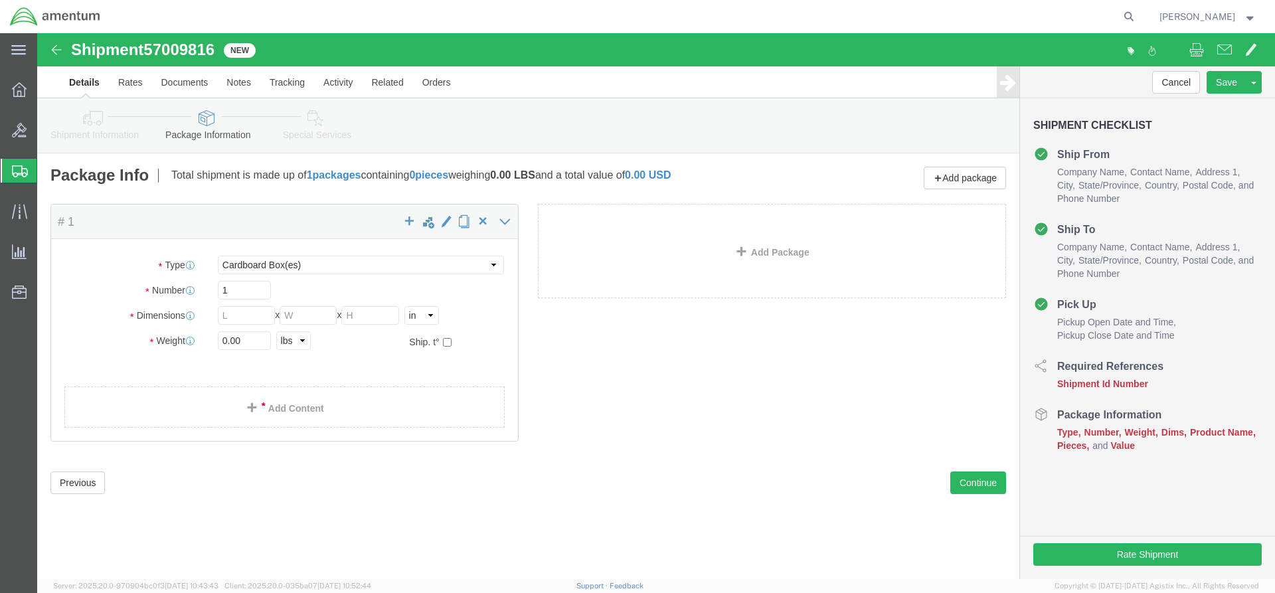
drag, startPoint x: 182, startPoint y: 15, endPoint x: 114, endPoint y: 16, distance: 68.4
click div "Shipment 57009816 New"
click icon
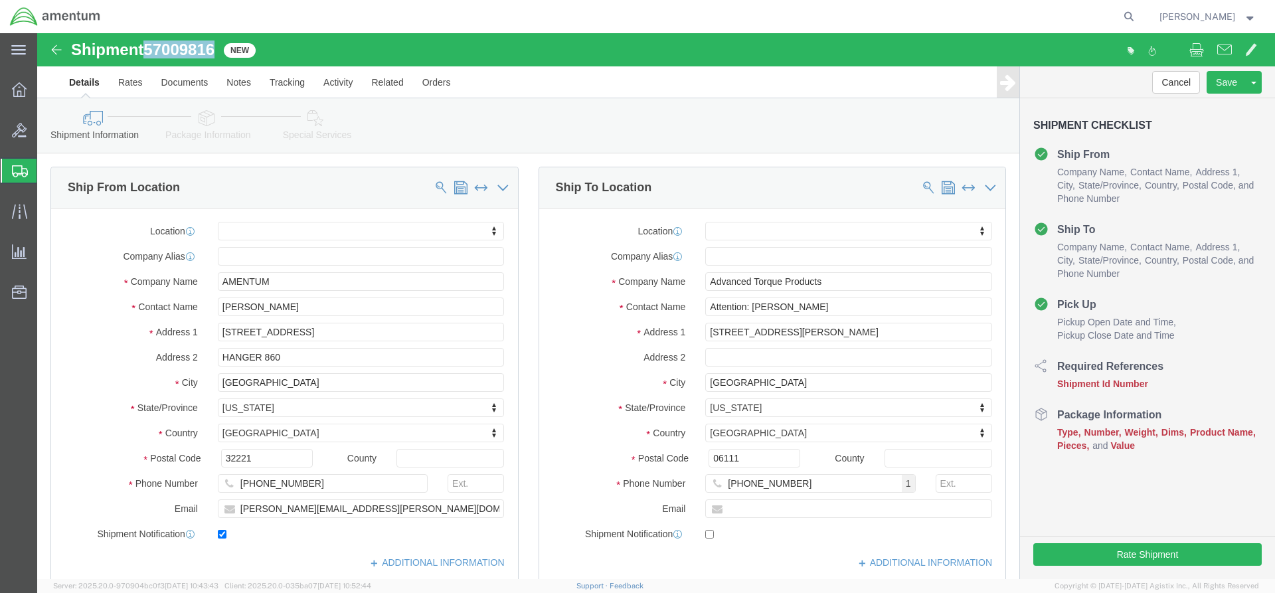
click input "text"
paste input "57009816"
type input "57009816"
click icon
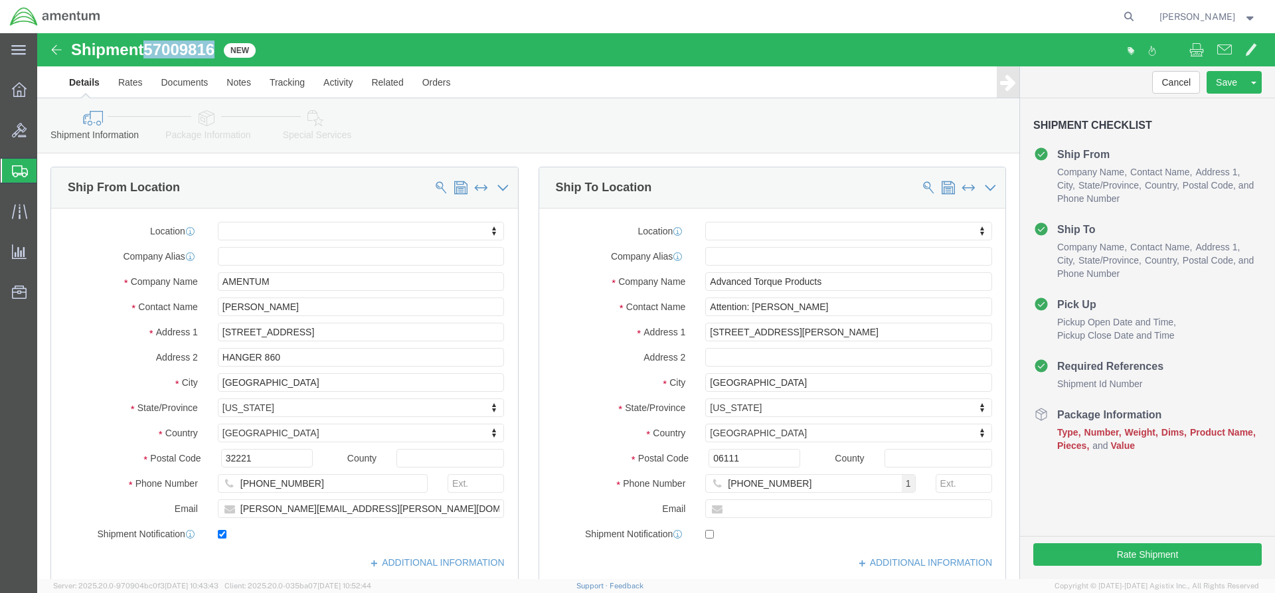
click button "Add reference"
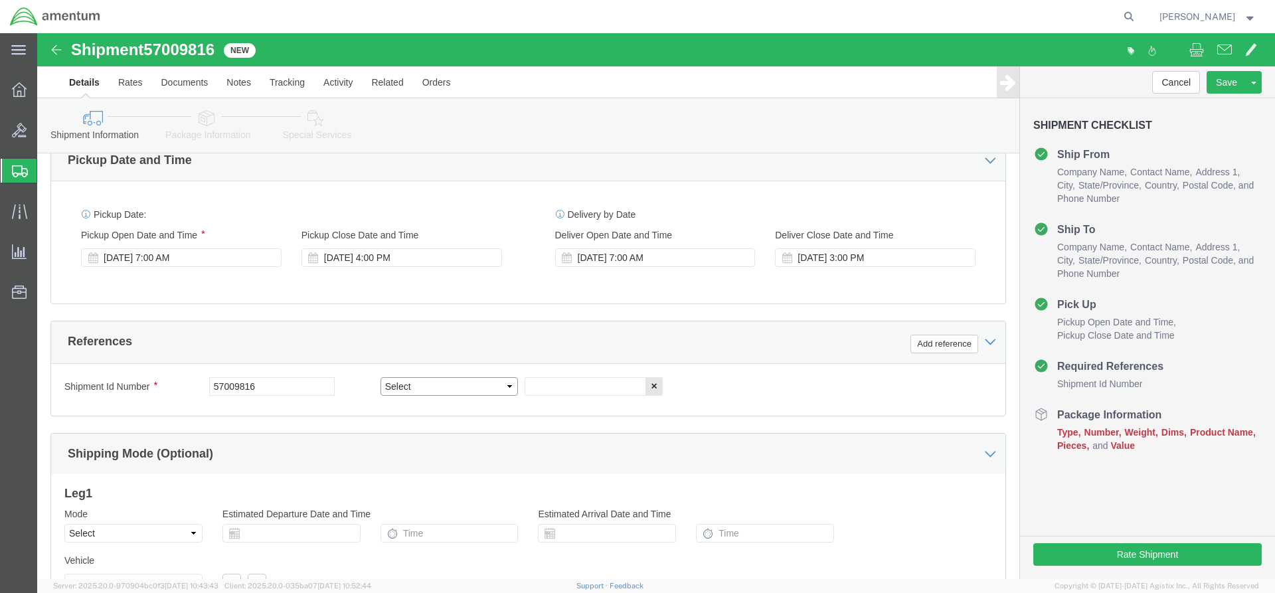
select select "CUSTREF"
click input "text"
paste input "4998.R.1521.BQ.BN.0W.MRGA.00"
type input "4998.R.1521.BQ.BN.0W.MRGA.00"
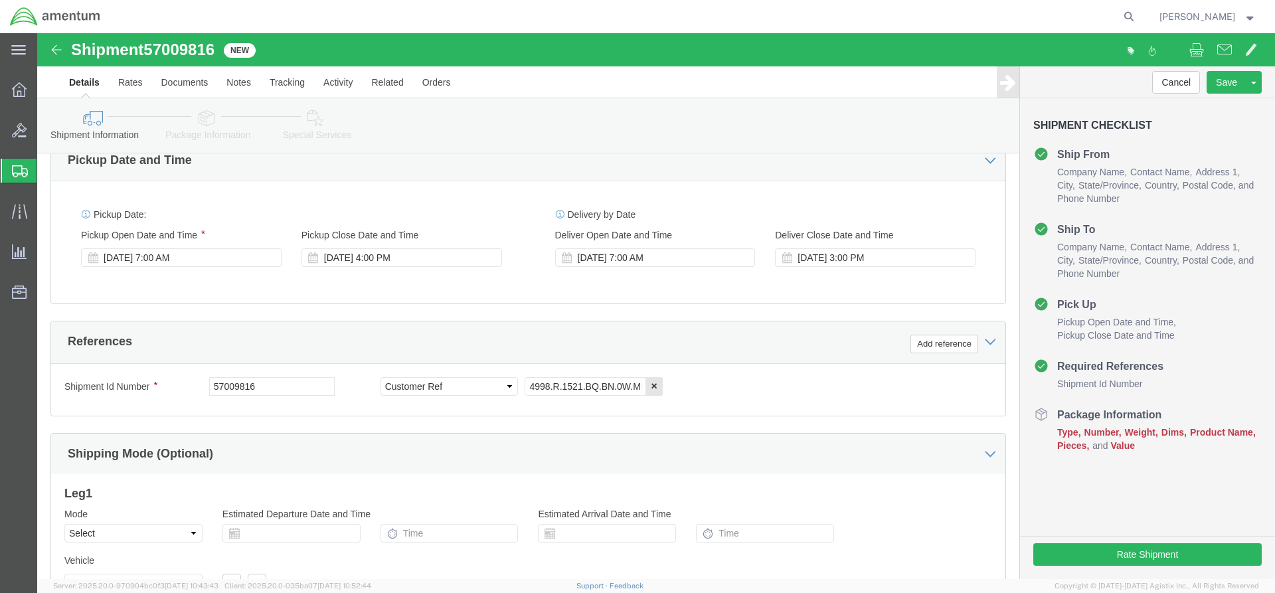
click button "Continue"
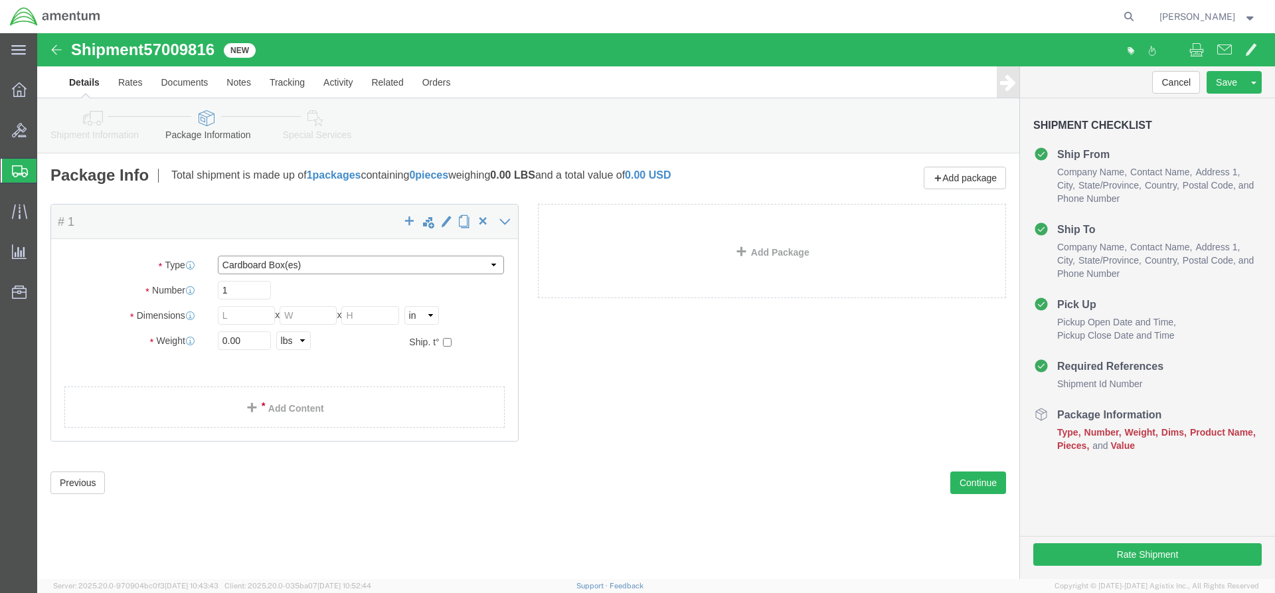
scroll to position [0, 0]
select select "PSNS"
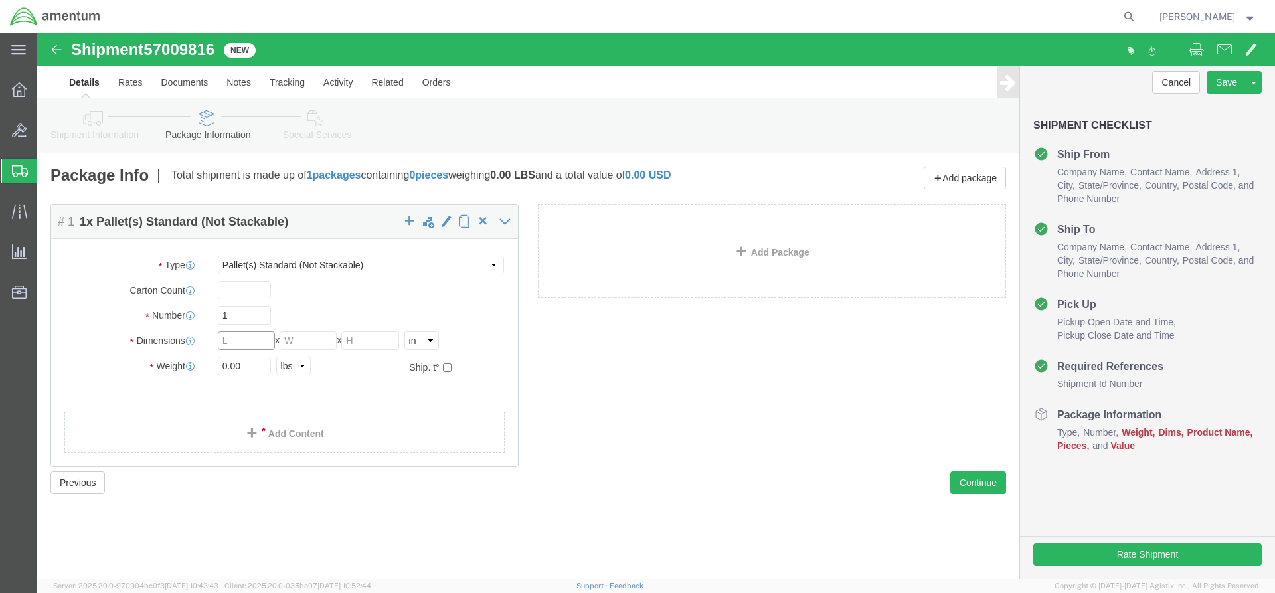
click input "text"
type input "40"
click input "text"
type input "48"
click input "text"
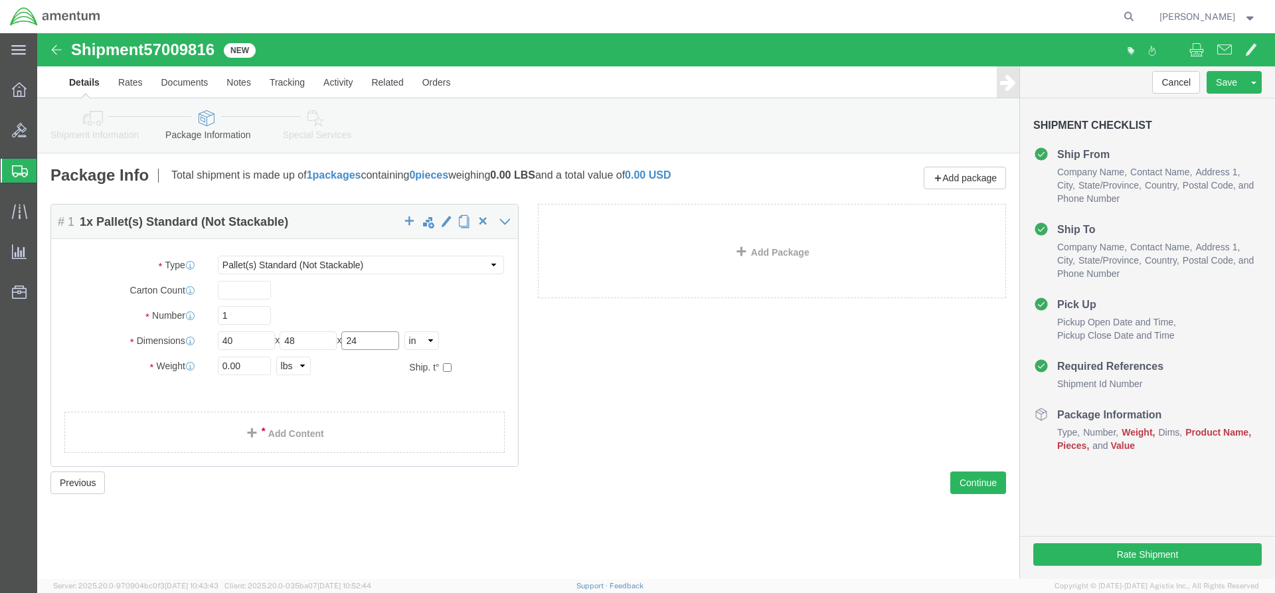
type input "24"
drag, startPoint x: 194, startPoint y: 334, endPoint x: 154, endPoint y: 328, distance: 40.3
click div "Weight 0.00 Select kgs lbs Ship. t°"
type input "185"
click ul
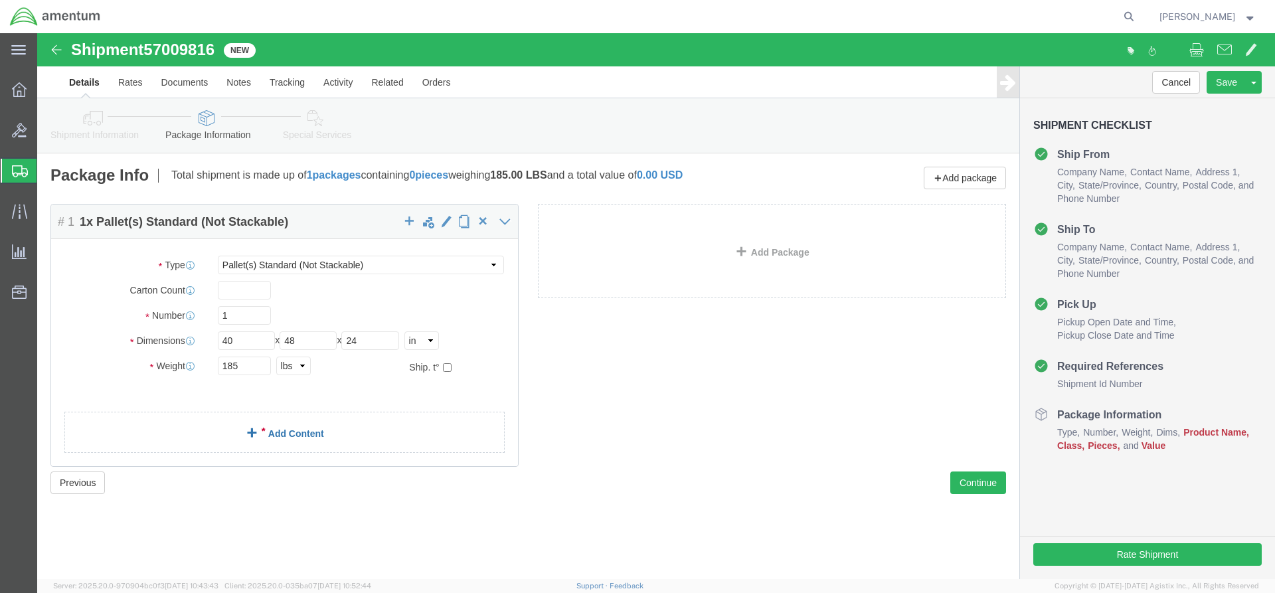
click link "Add Content"
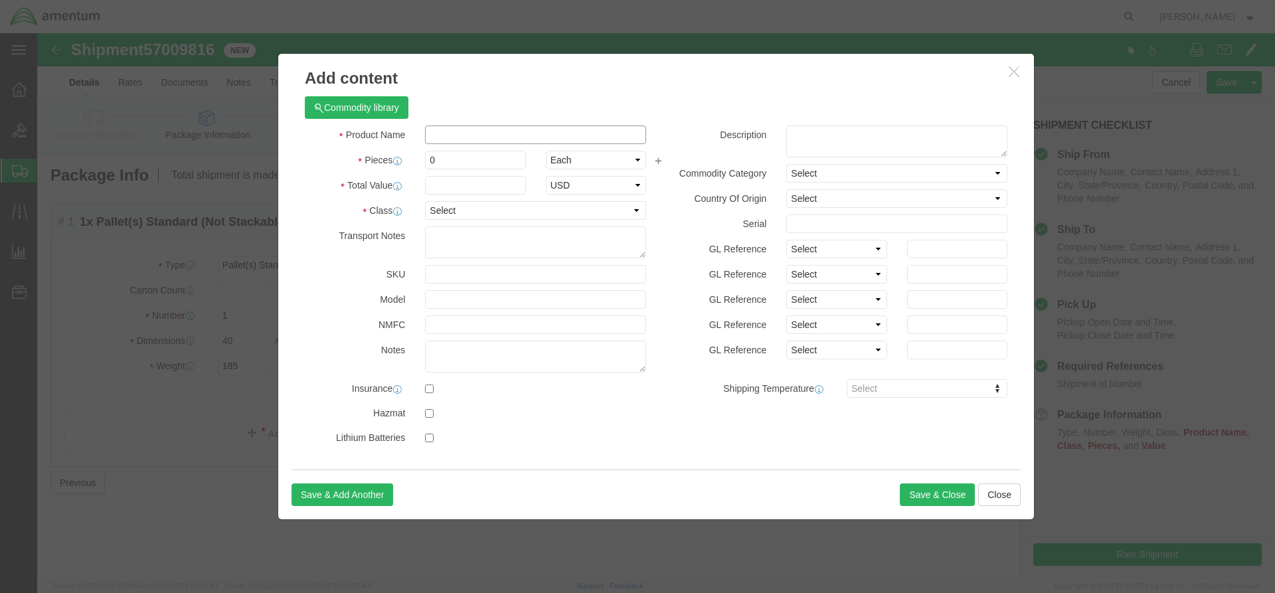
click input "text"
type input "Power Dyne"
click input "0"
type input "1"
click input "text"
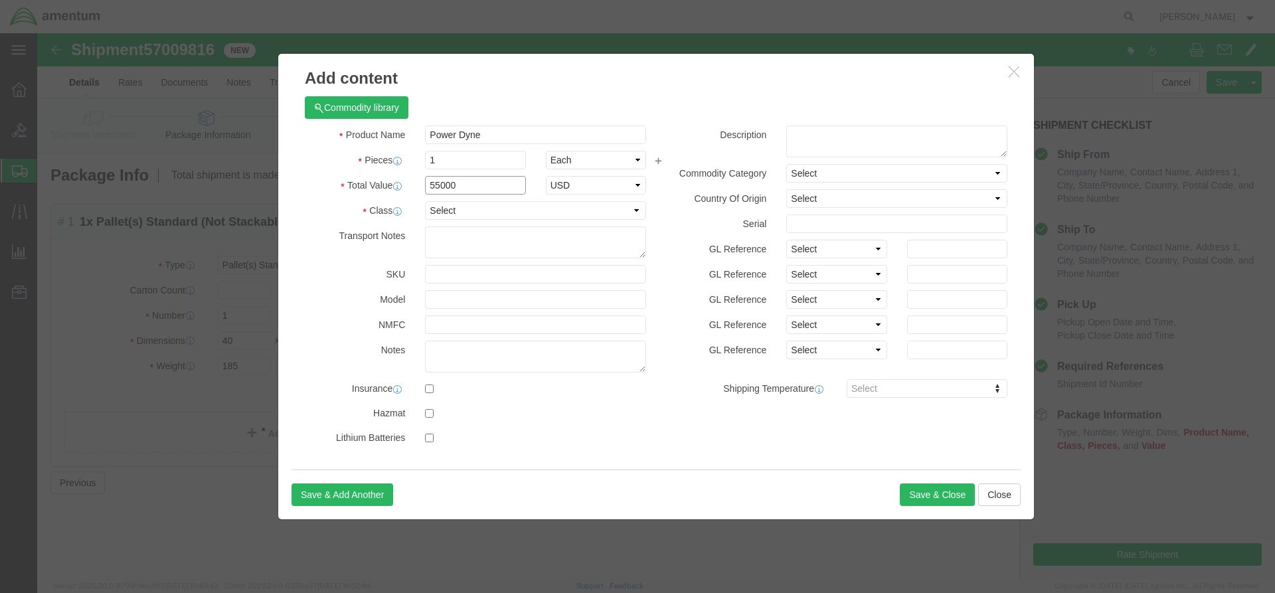
type input "55000"
select select "250"
click button "Save & Close"
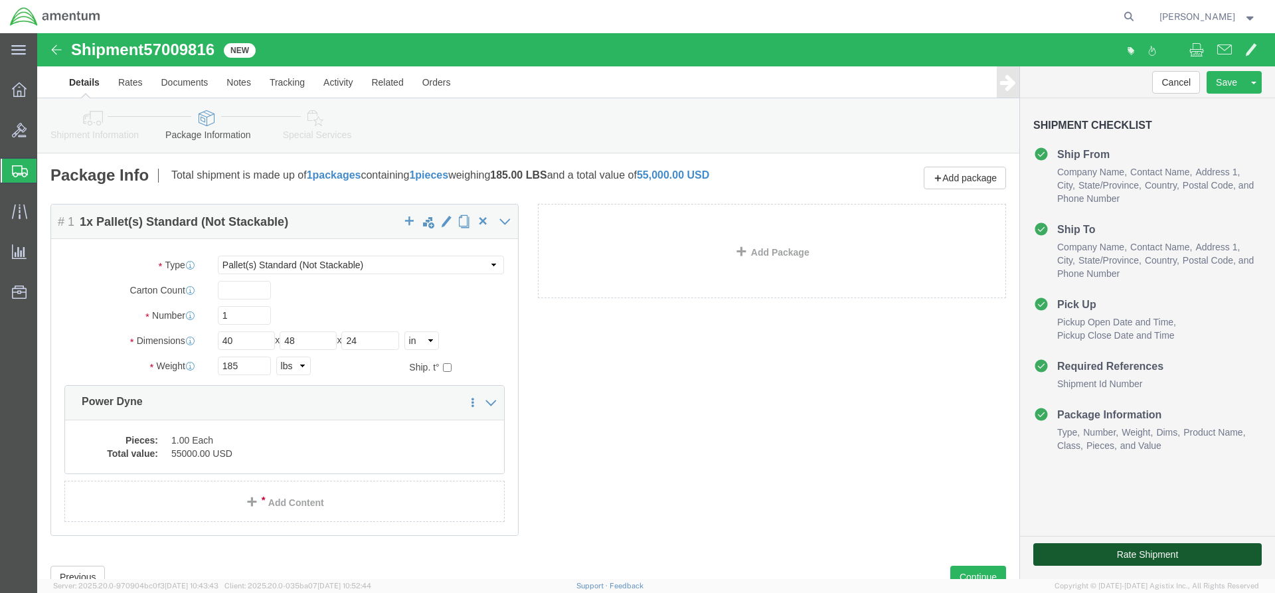
click button "Rate Shipment"
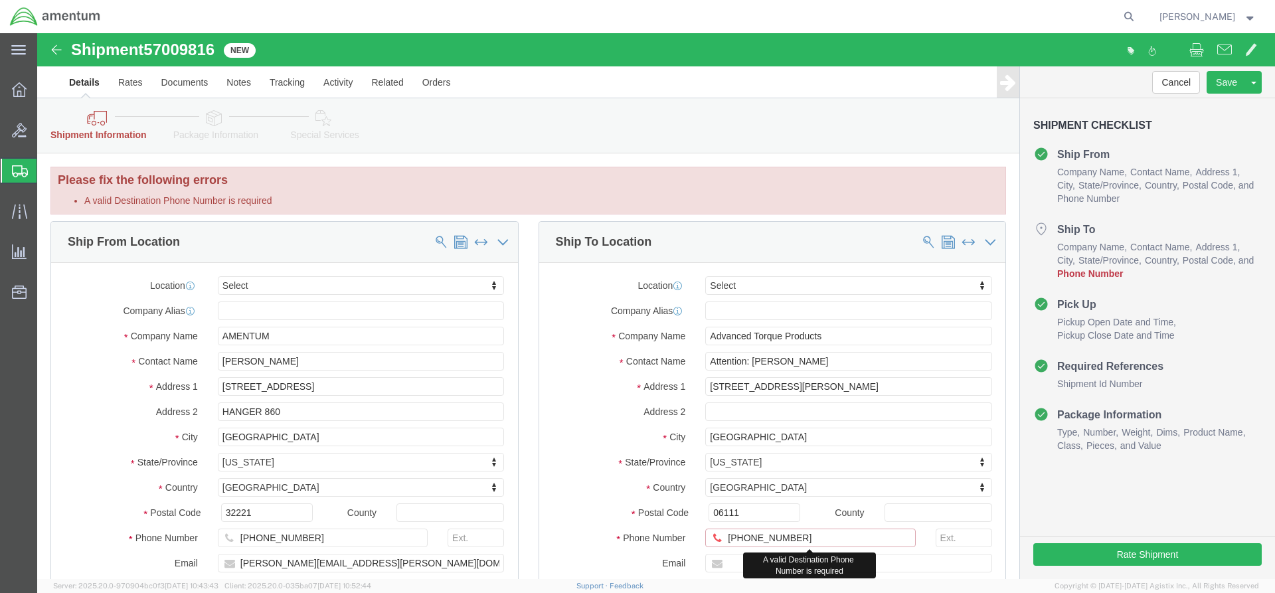
drag, startPoint x: 745, startPoint y: 173, endPoint x: 772, endPoint y: 172, distance: 26.6
click input "[PHONE_NUMBER]"
type input "[PHONE_NUMBER]"
click div "Location Select Select My Profile Location [PHONE_NUMBER] [PHONE_NUMBER] [PHONE…"
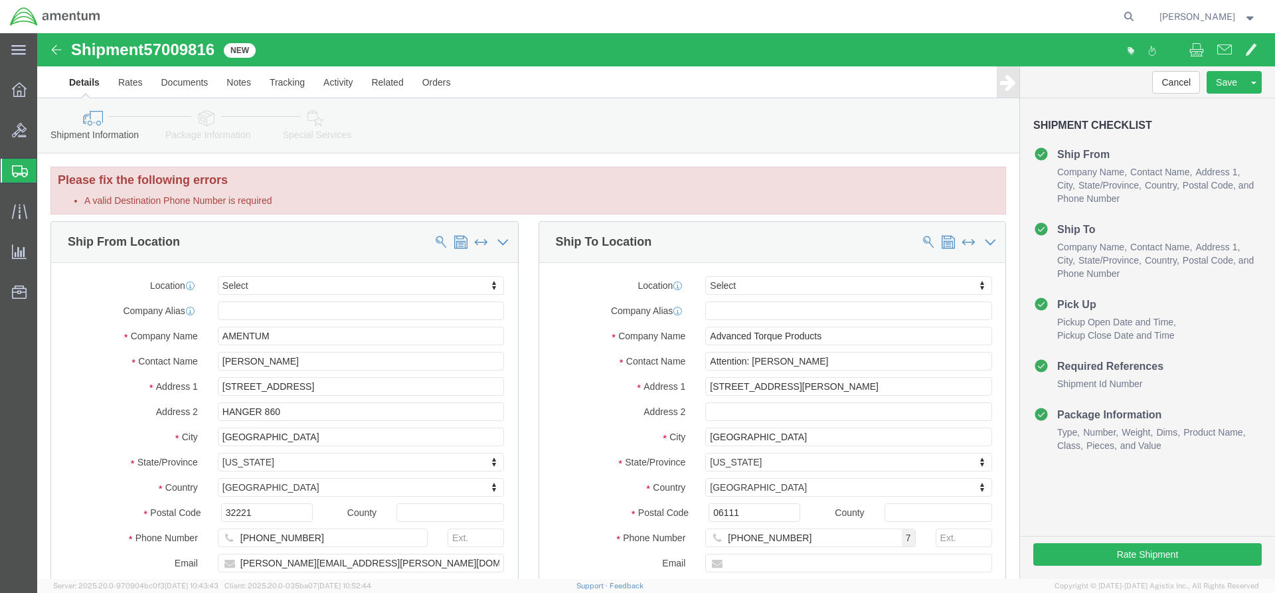
drag, startPoint x: 183, startPoint y: 13, endPoint x: 111, endPoint y: 13, distance: 72.4
click div "Shipment 57009816 New"
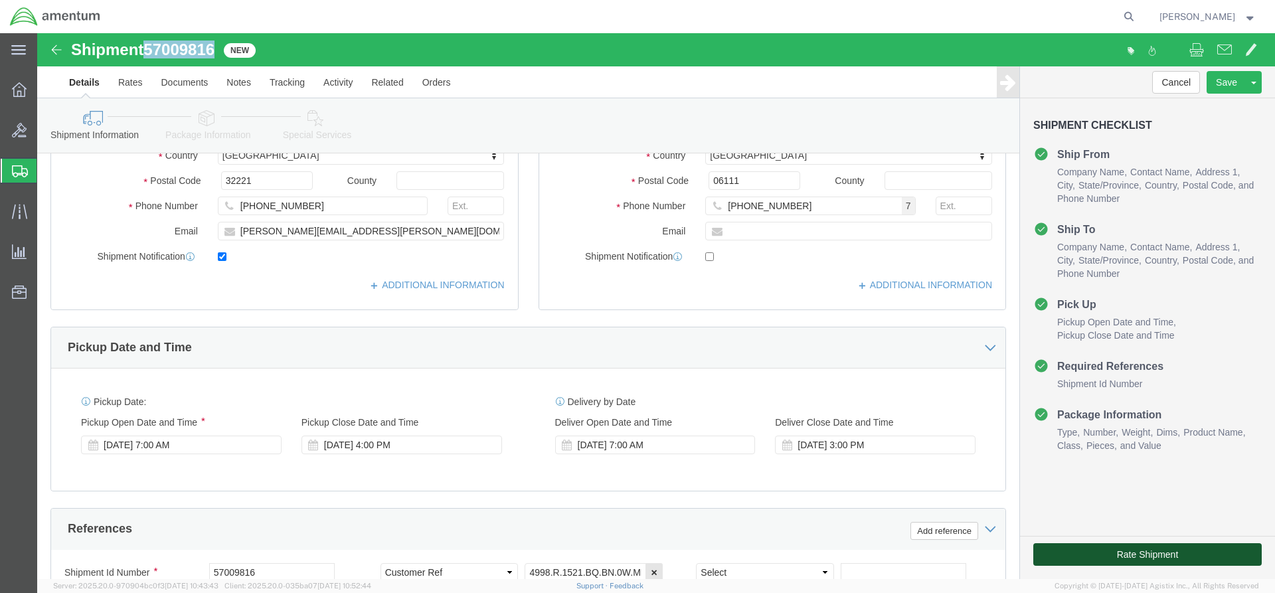
click button "Rate Shipment"
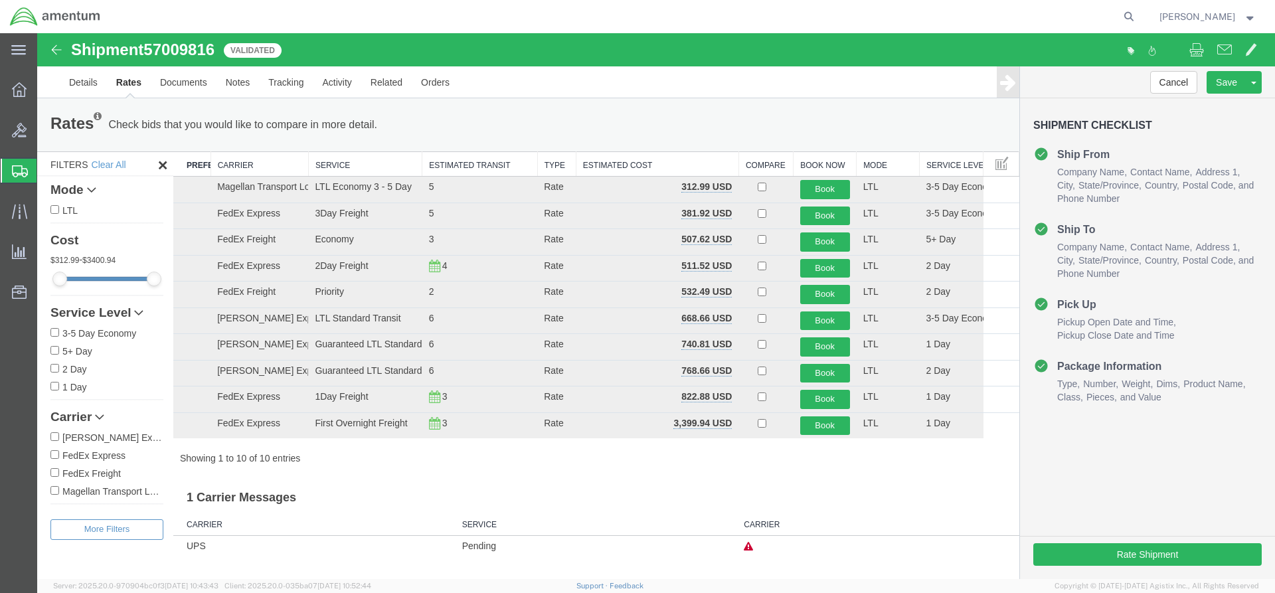
scroll to position [0, 0]
click at [764, 190] on input "checkbox" at bounding box center [762, 187] width 9 height 9
checkbox input "true"
click at [826, 184] on button "Book" at bounding box center [825, 189] width 50 height 19
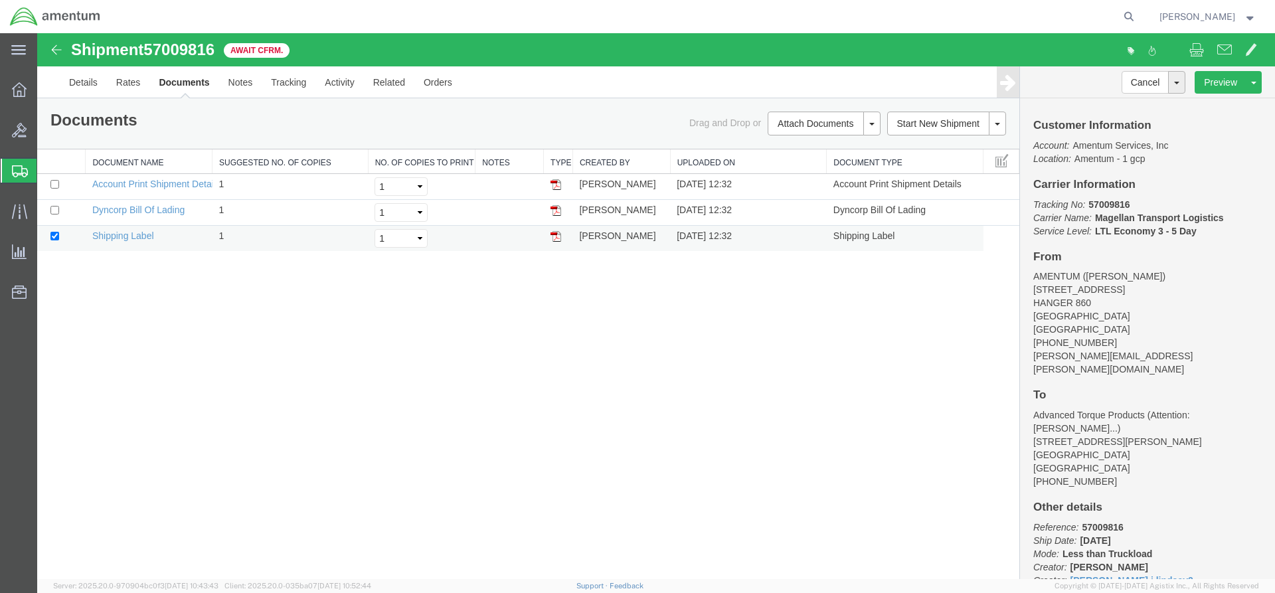
click at [558, 237] on img at bounding box center [556, 236] width 11 height 11
click at [552, 210] on img at bounding box center [556, 210] width 11 height 11
